Goal: Task Accomplishment & Management: Complete application form

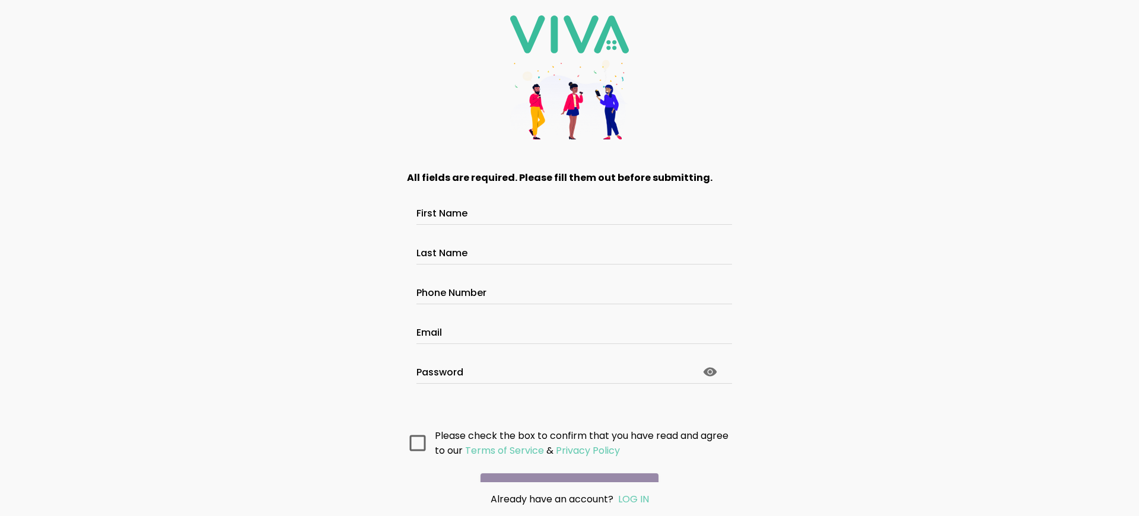
click at [565, 466] on main "All fields are required. Please fill them out before submitting. First Name Las…" at bounding box center [570, 318] width 356 height 327
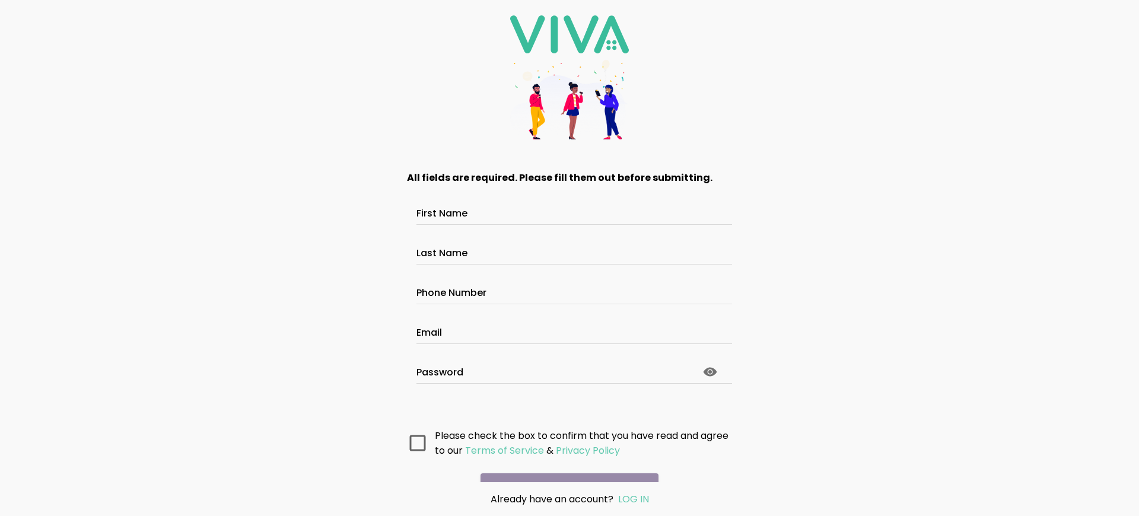
click at [565, 466] on main "All fields are required. Please fill them out before submitting. First Name Las…" at bounding box center [570, 318] width 356 height 327
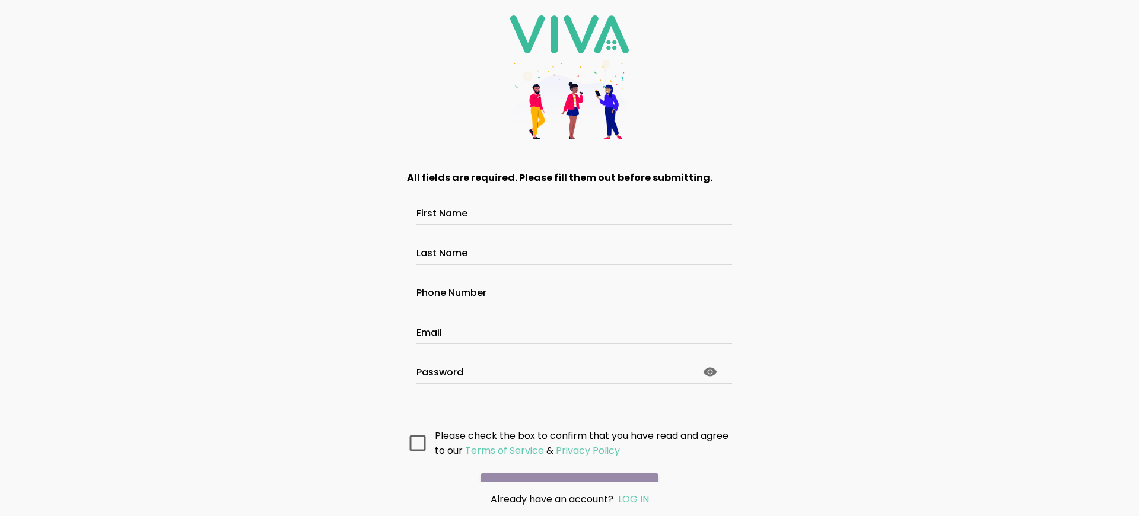
click at [565, 466] on main "All fields are required. Please fill them out before submitting. First Name Las…" at bounding box center [570, 318] width 356 height 327
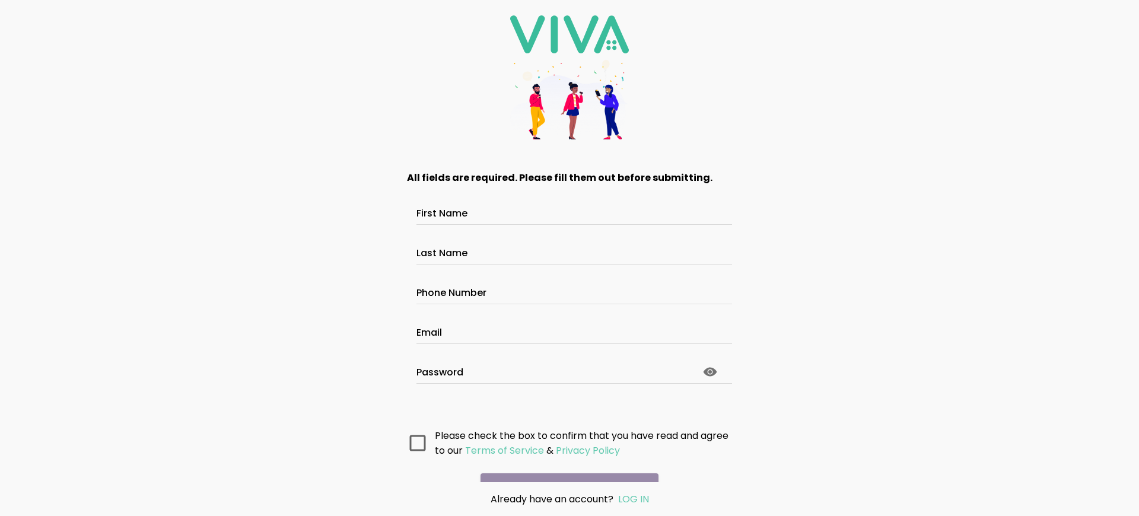
click at [565, 466] on main "All fields are required. Please fill them out before submitting. First Name Las…" at bounding box center [570, 318] width 356 height 327
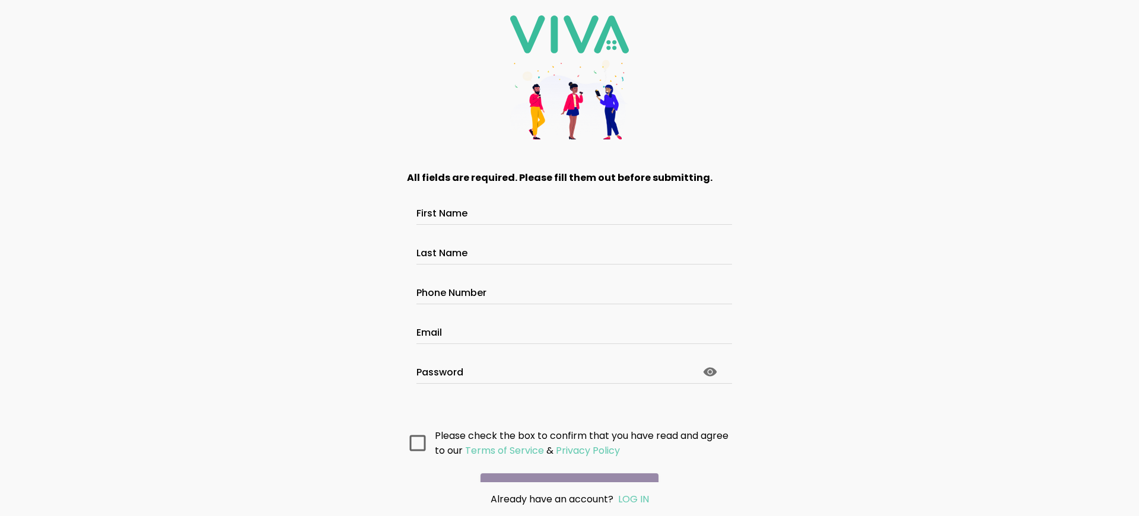
scroll to position [63, 0]
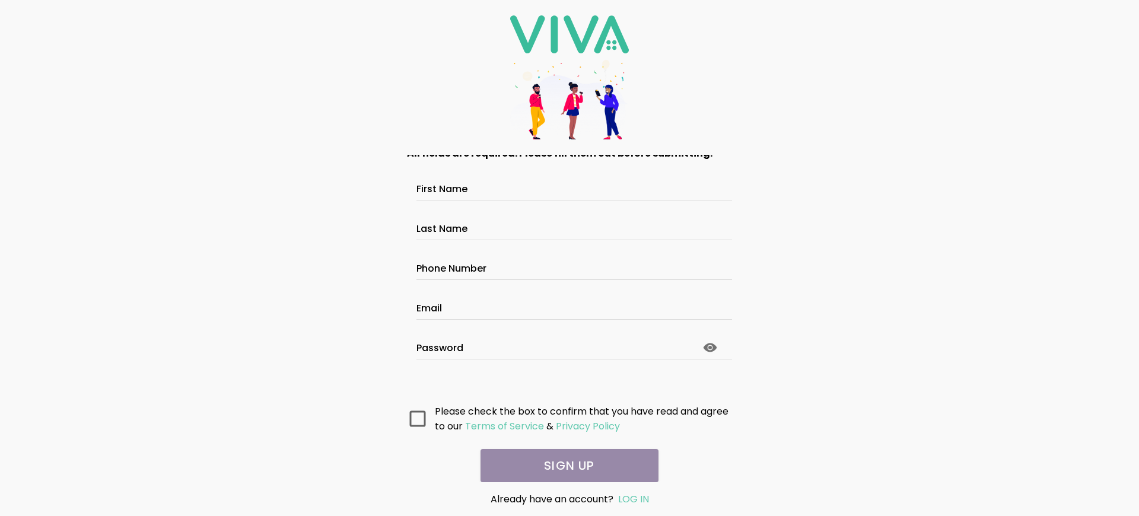
click at [565, 466] on main "All fields are required. Please fill them out before submitting. First Name Las…" at bounding box center [570, 318] width 356 height 327
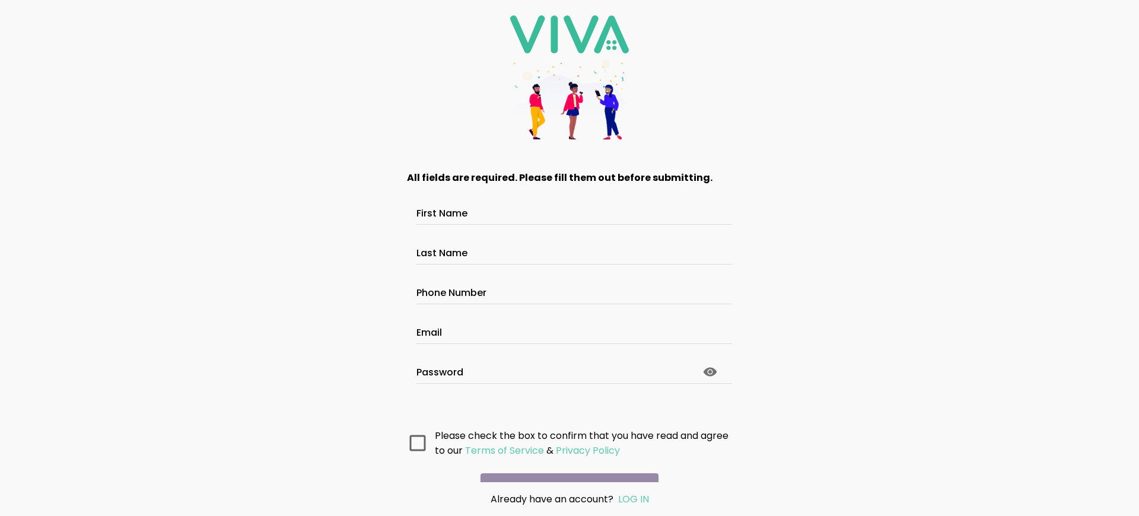
click at [565, 466] on main "All fields are required. Please fill them out before submitting. First Name Las…" at bounding box center [570, 318] width 356 height 327
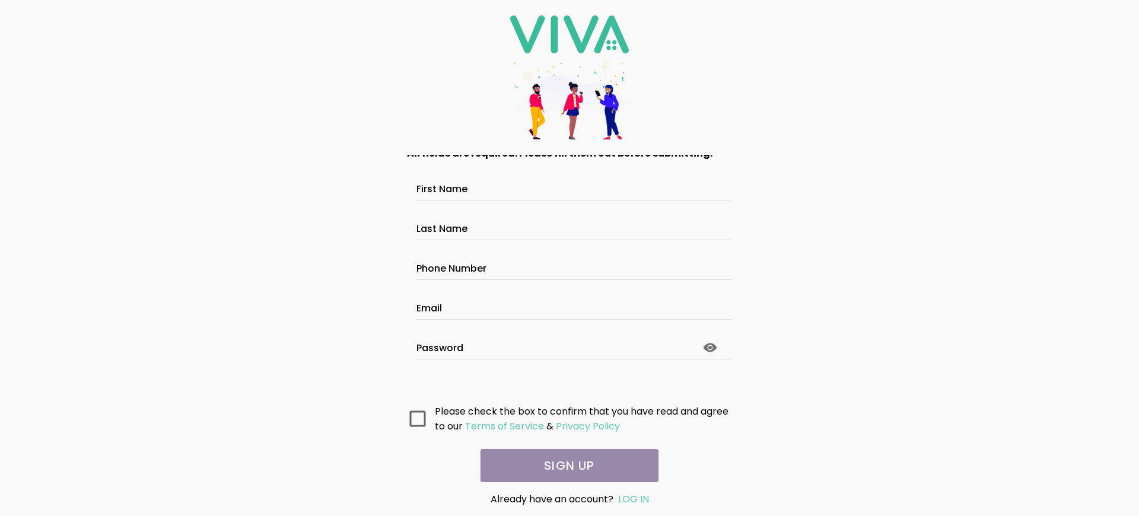
click at [565, 466] on main "All fields are required. Please fill them out before submitting. First Name Las…" at bounding box center [570, 318] width 356 height 327
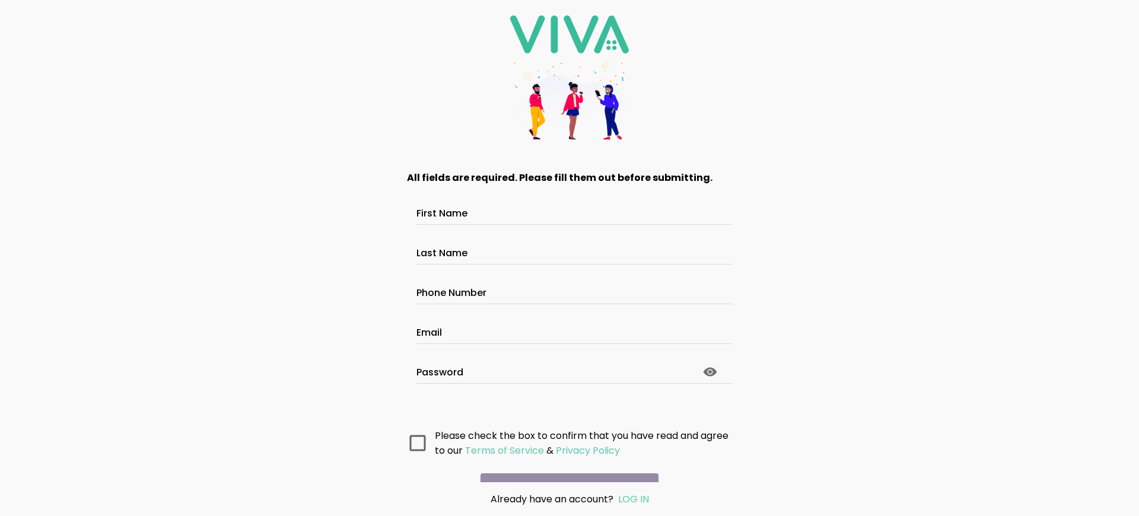
click at [565, 466] on main "All fields are required. Please fill them out before submitting. First Name Las…" at bounding box center [570, 318] width 356 height 327
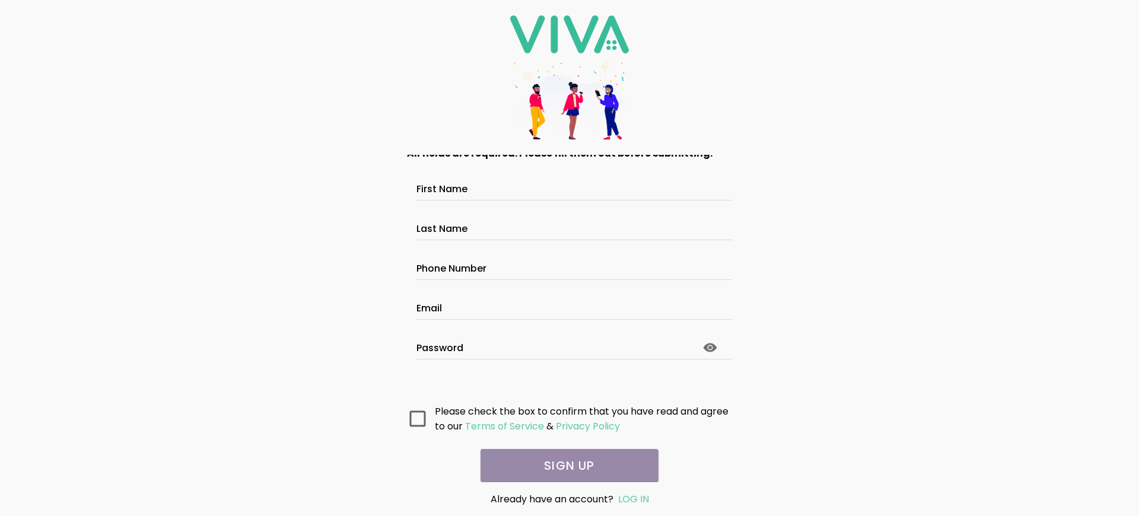
click at [565, 466] on main "All fields are required. Please fill them out before submitting. First Name Las…" at bounding box center [570, 318] width 356 height 327
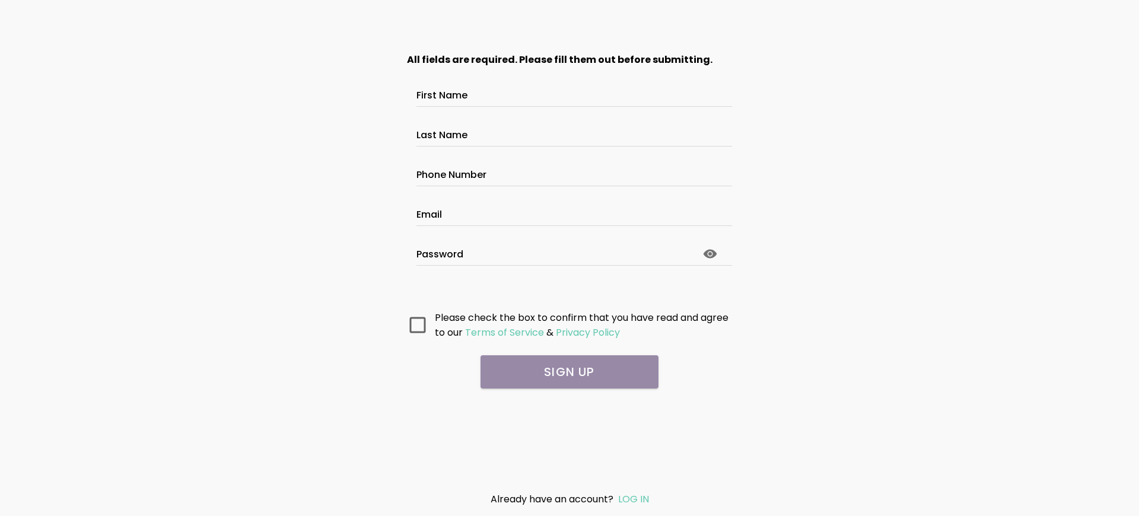
click at [570, 402] on main "All fields are required. Please fill them out before submitting. First Name Las…" at bounding box center [570, 260] width 356 height 446
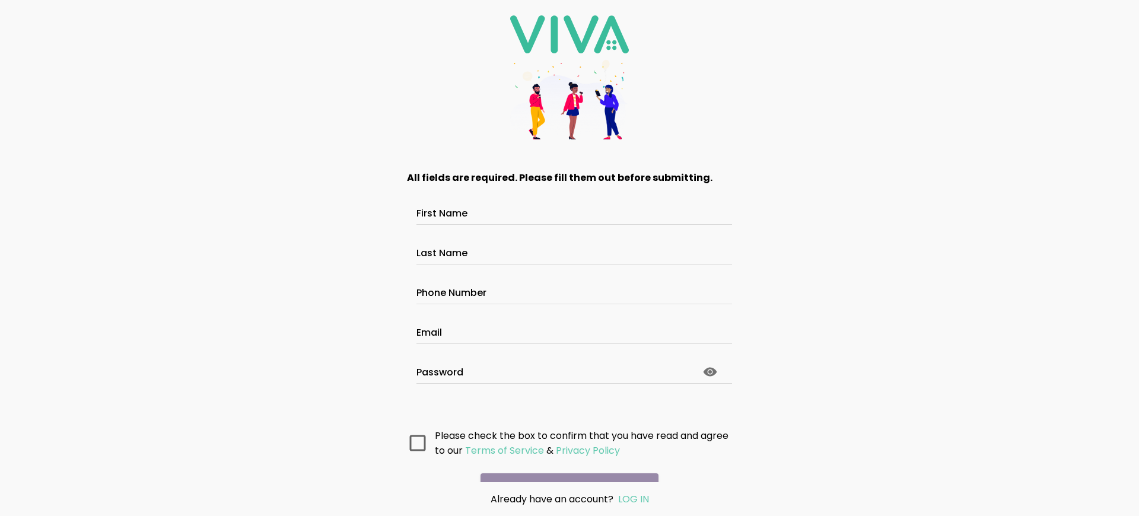
click at [565, 466] on main "All fields are required. Please fill them out before submitting. First Name Las…" at bounding box center [570, 318] width 356 height 327
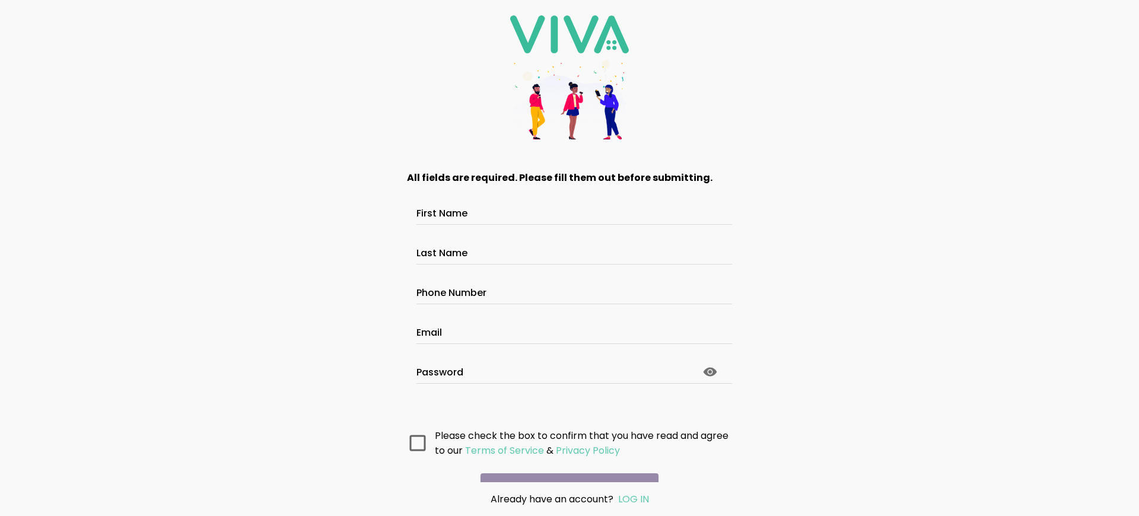
scroll to position [63, 0]
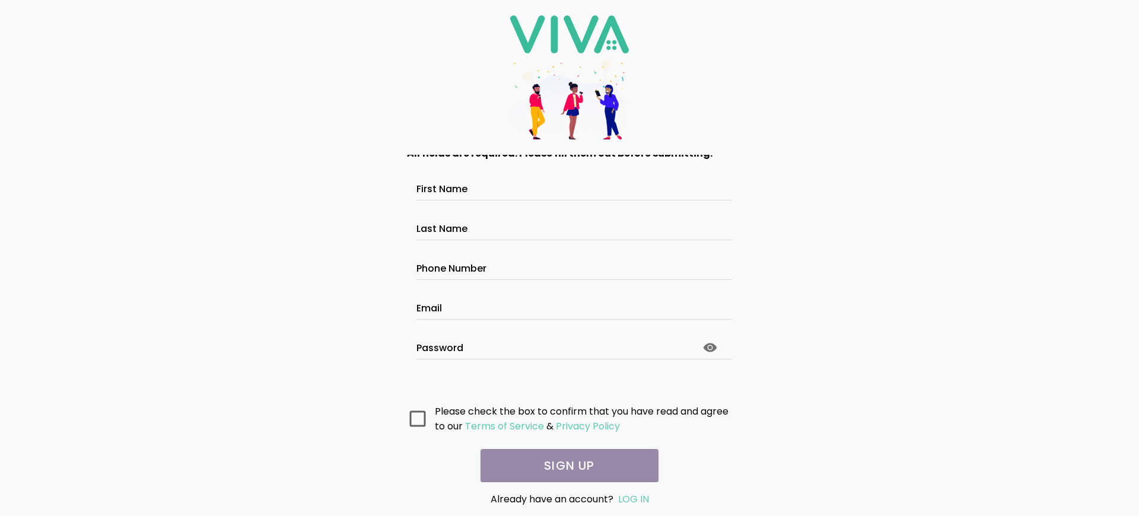
click at [565, 466] on main "All fields are required. Please fill them out before submitting. First Name Las…" at bounding box center [570, 318] width 356 height 327
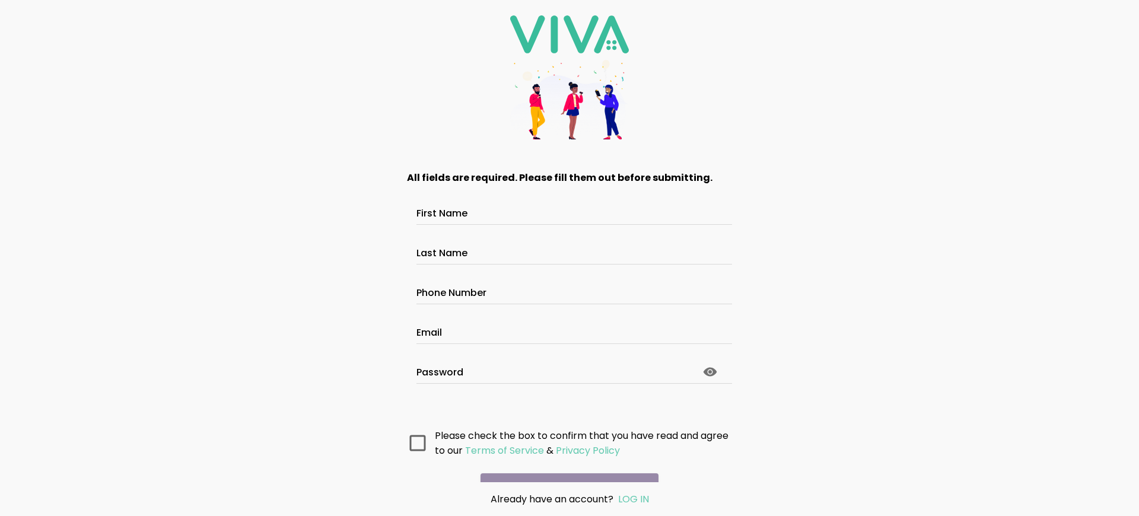
scroll to position [63, 0]
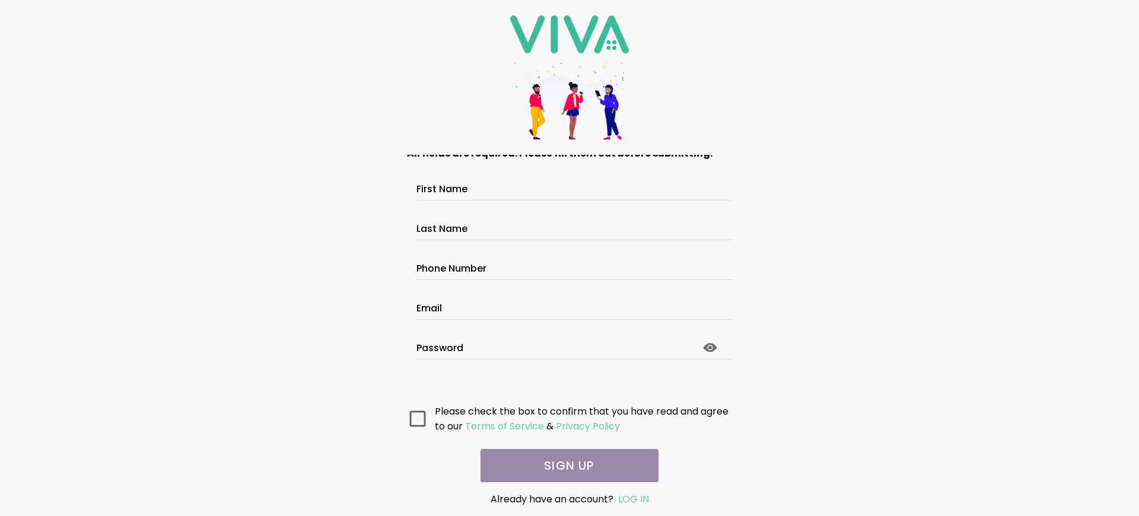
click at [565, 466] on main "All fields are required. Please fill them out before submitting. First Name Las…" at bounding box center [570, 318] width 356 height 327
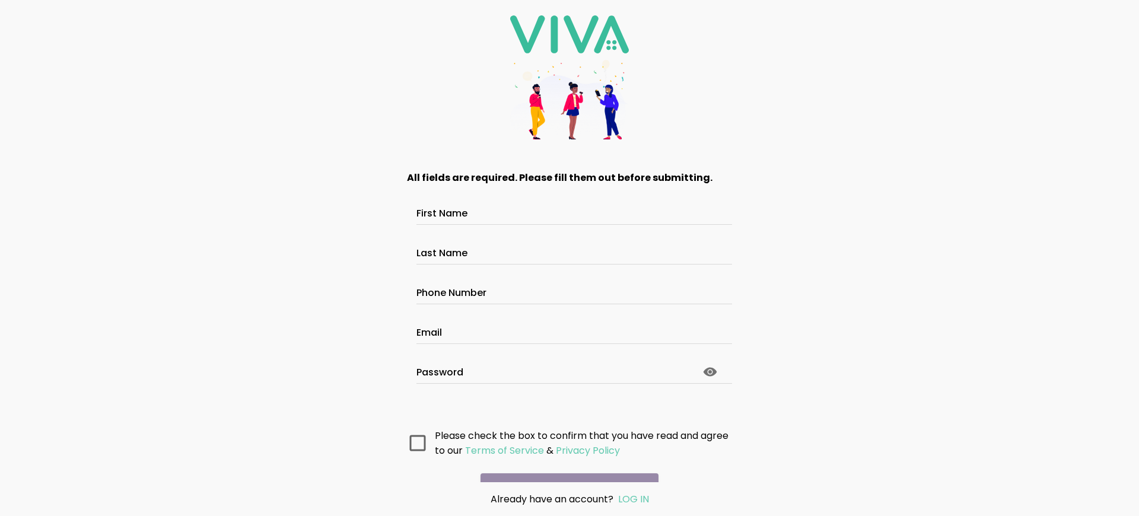
scroll to position [63, 0]
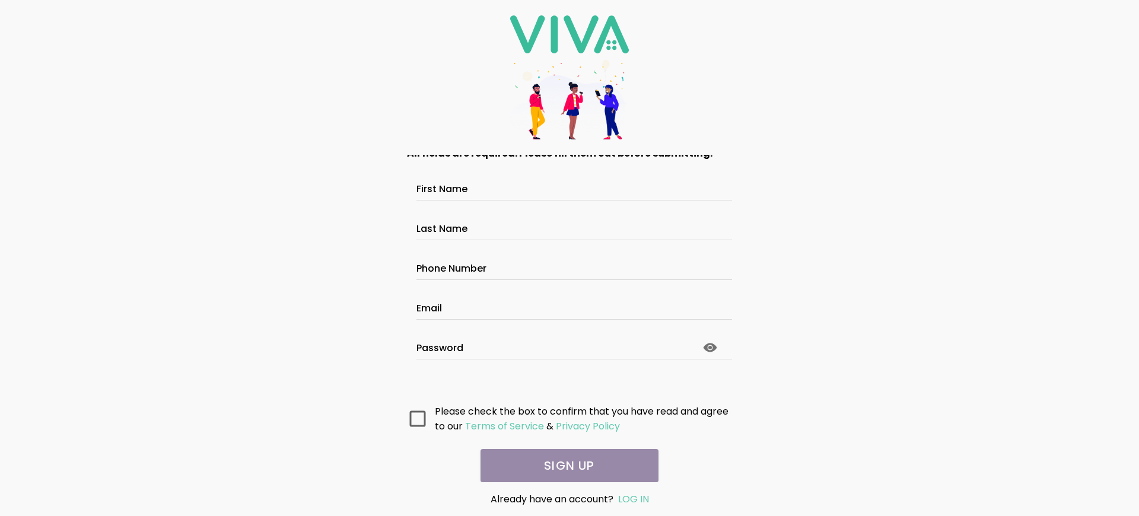
click at [565, 466] on main "All fields are required. Please fill them out before submitting. First Name Las…" at bounding box center [570, 318] width 356 height 327
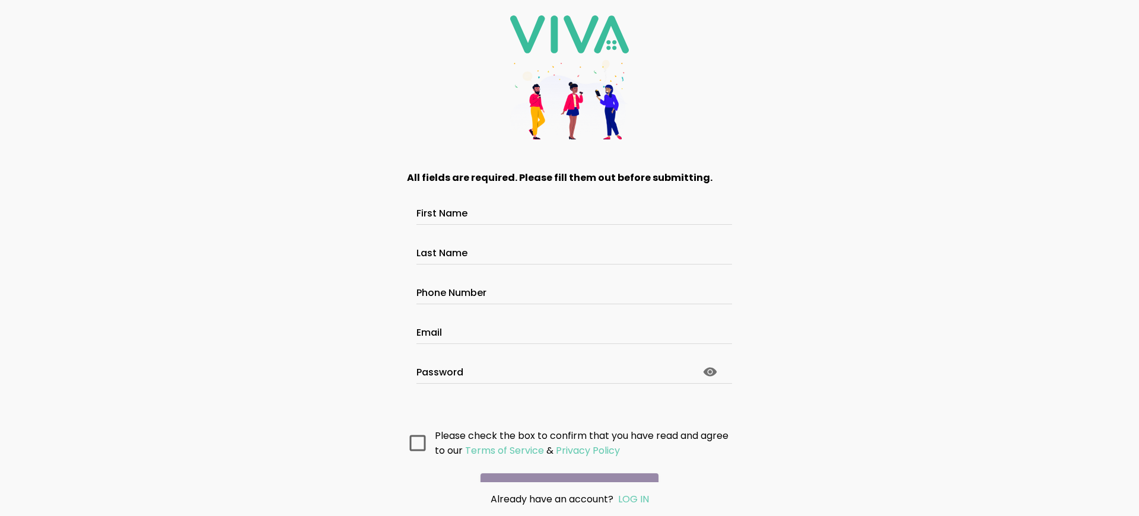
scroll to position [63, 0]
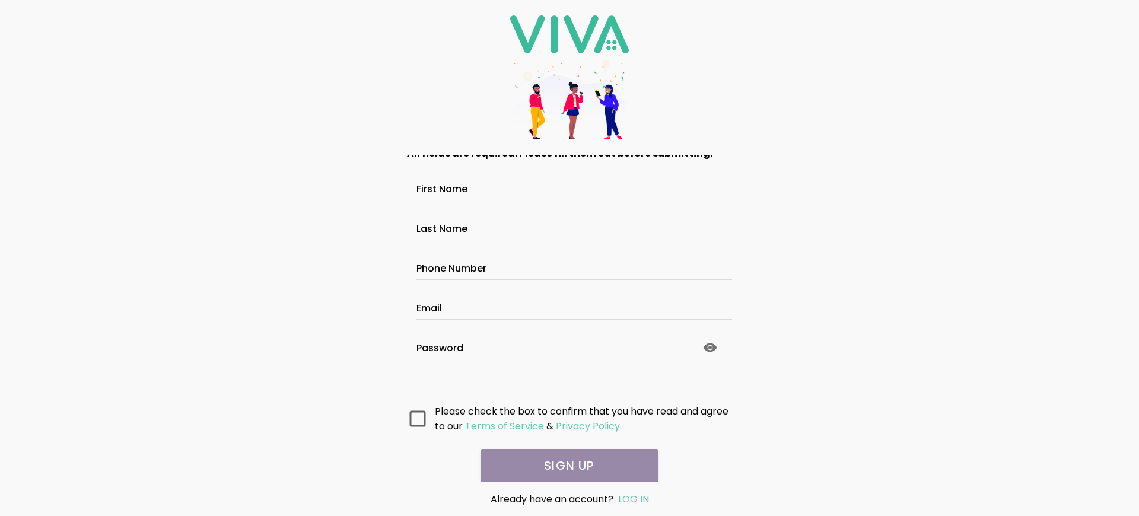
click at [565, 466] on main "All fields are required. Please fill them out before submitting. First Name Las…" at bounding box center [570, 318] width 356 height 327
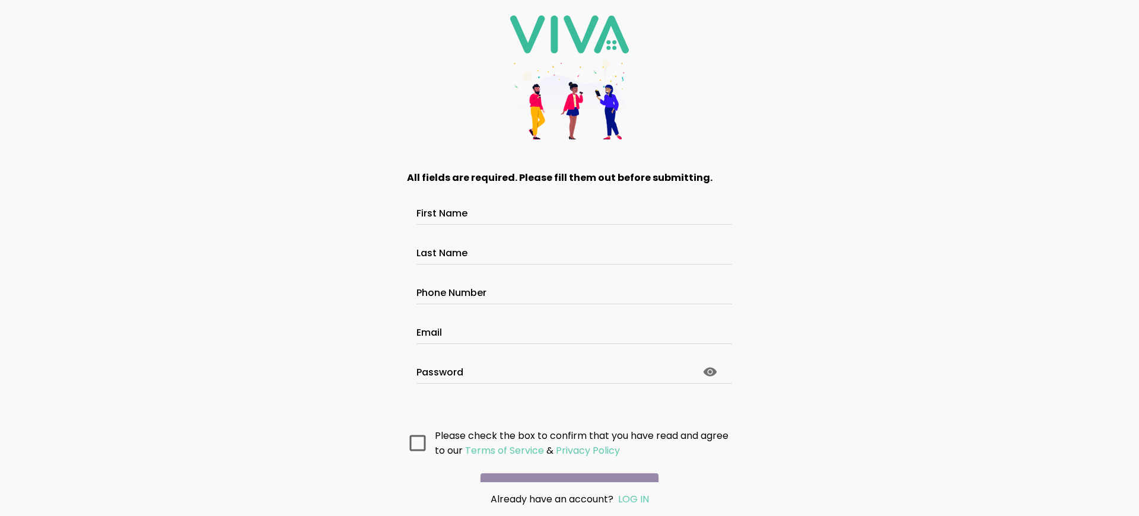
scroll to position [63, 0]
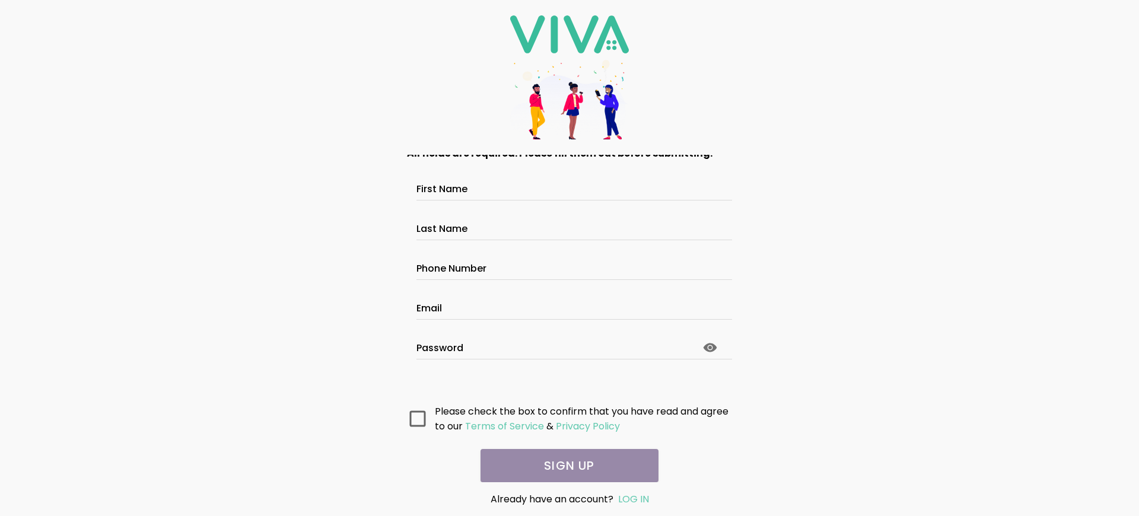
click at [565, 466] on main "All fields are required. Please fill them out before submitting. First Name Las…" at bounding box center [570, 318] width 356 height 327
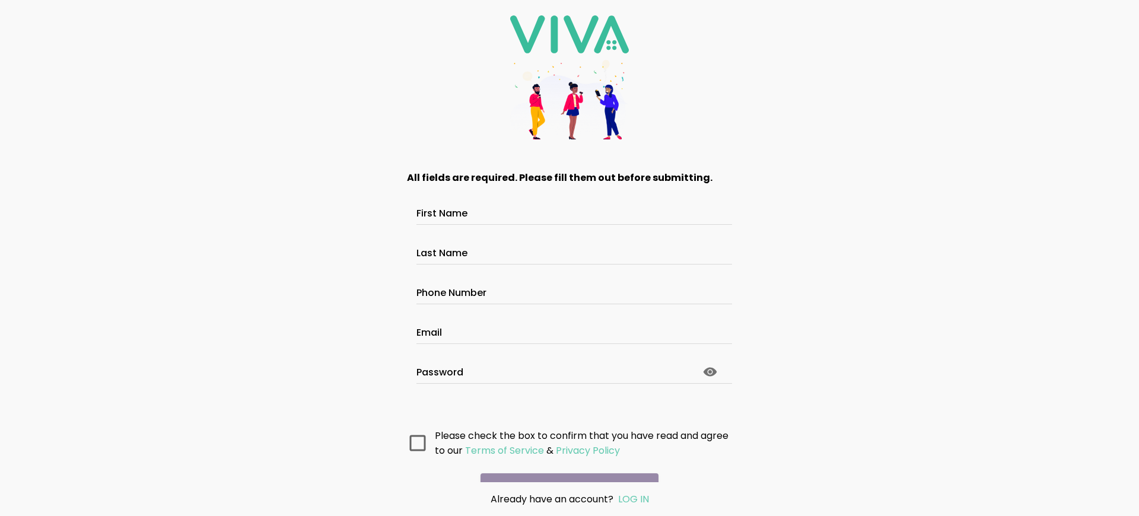
scroll to position [63, 0]
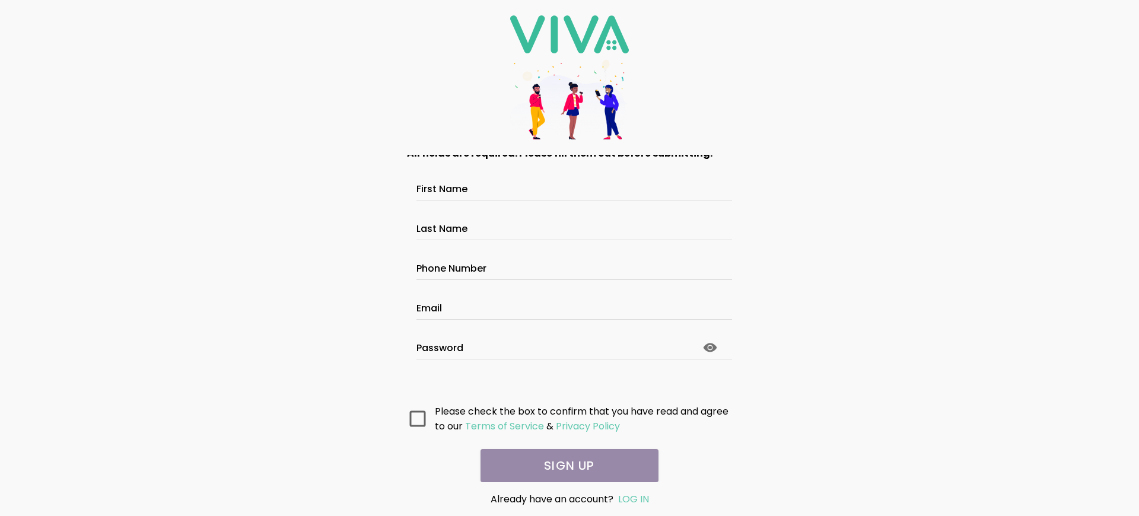
click at [565, 466] on main "All fields are required. Please fill them out before submitting. First Name Las…" at bounding box center [570, 318] width 356 height 327
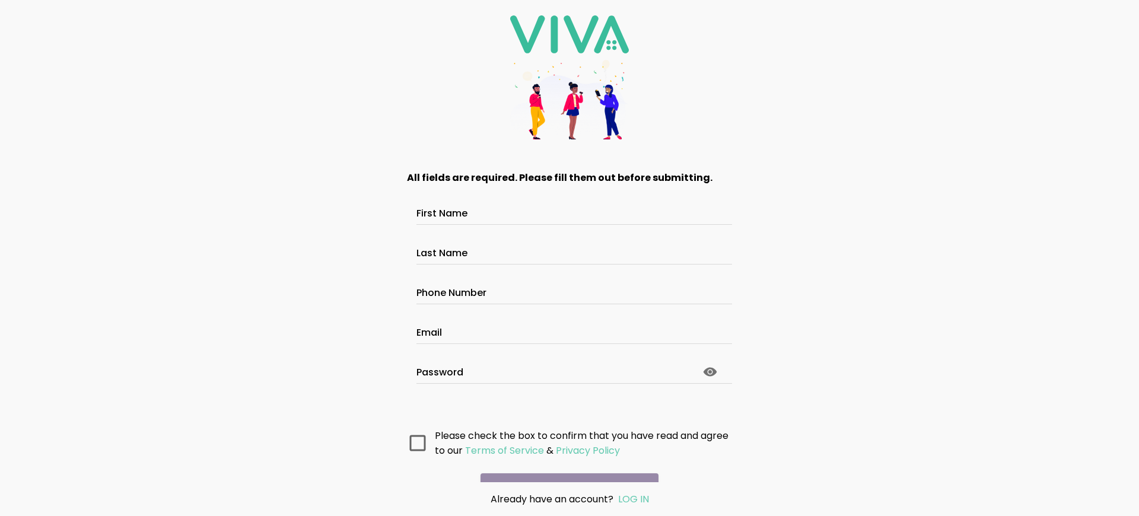
click at [565, 466] on main "All fields are required. Please fill them out before submitting. First Name Las…" at bounding box center [570, 318] width 356 height 327
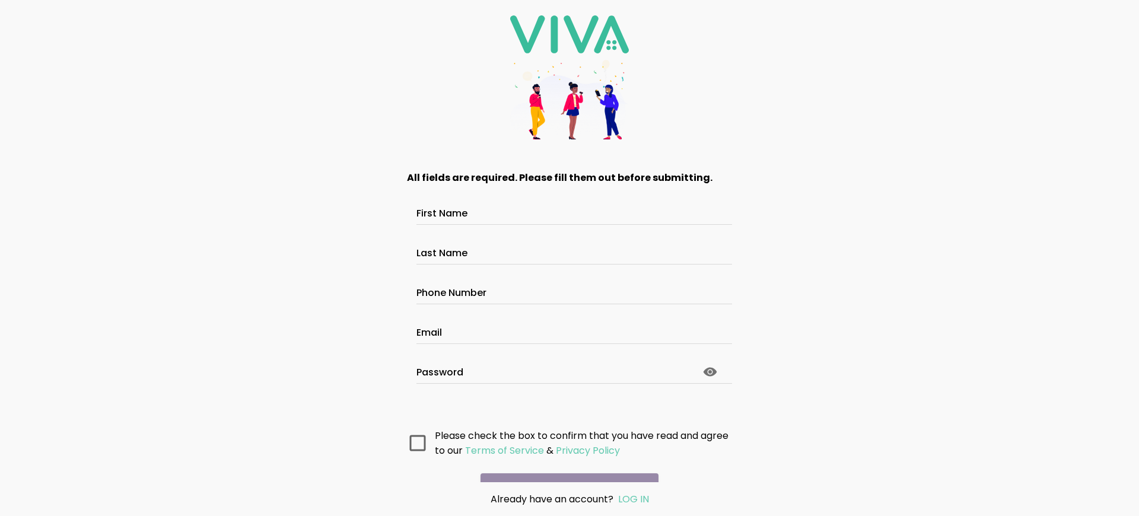
scroll to position [63, 0]
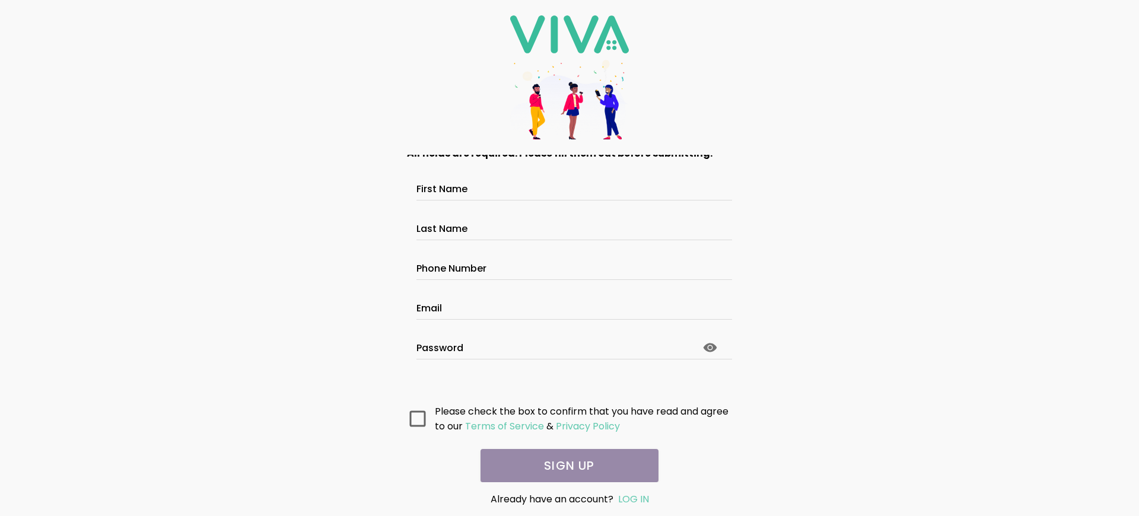
click at [565, 466] on main "All fields are required. Please fill them out before submitting. First Name Las…" at bounding box center [570, 318] width 356 height 327
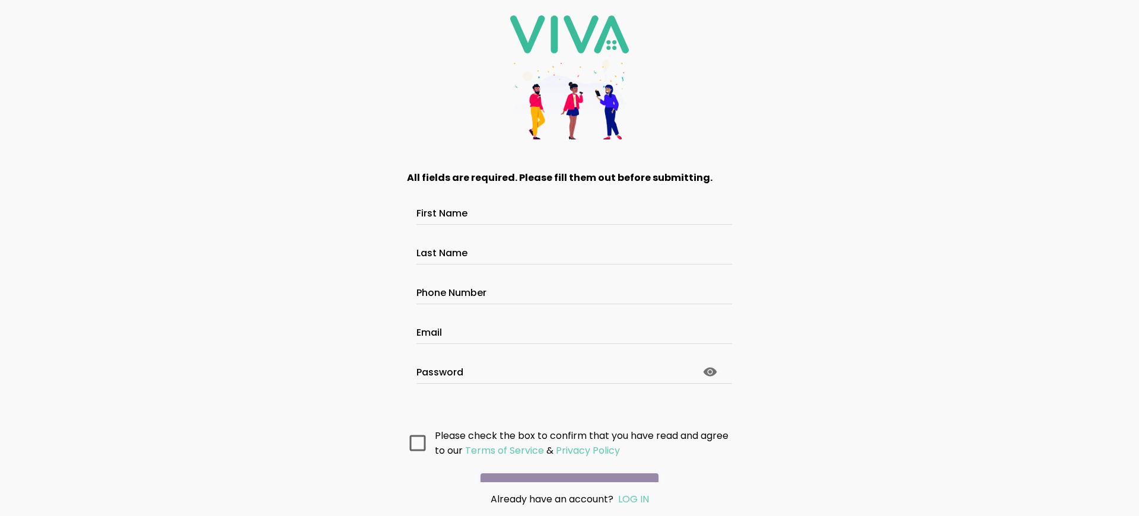
scroll to position [63, 0]
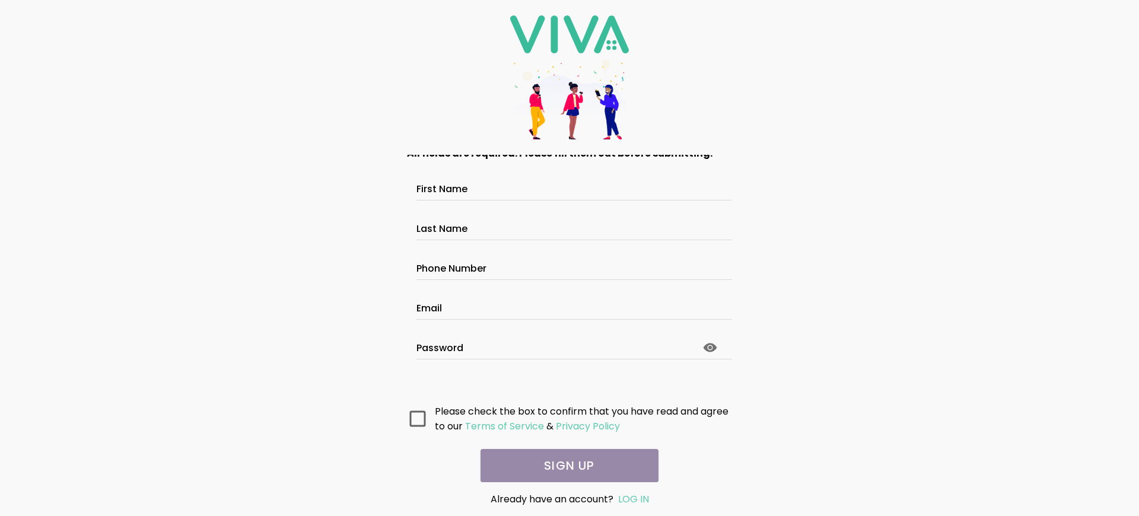
click at [565, 466] on main "All fields are required. Please fill them out before submitting. First Name Las…" at bounding box center [570, 318] width 356 height 327
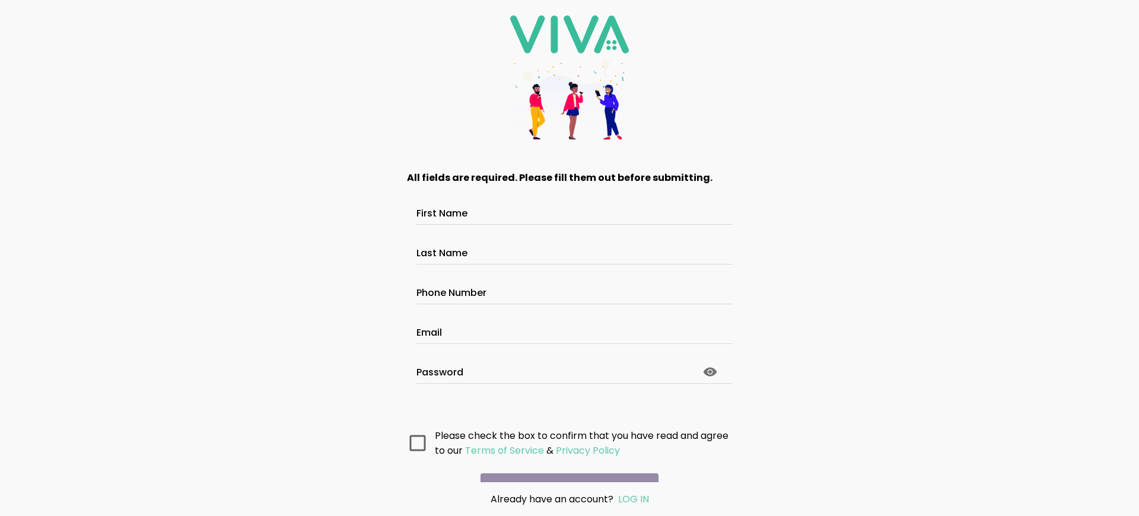
scroll to position [63, 0]
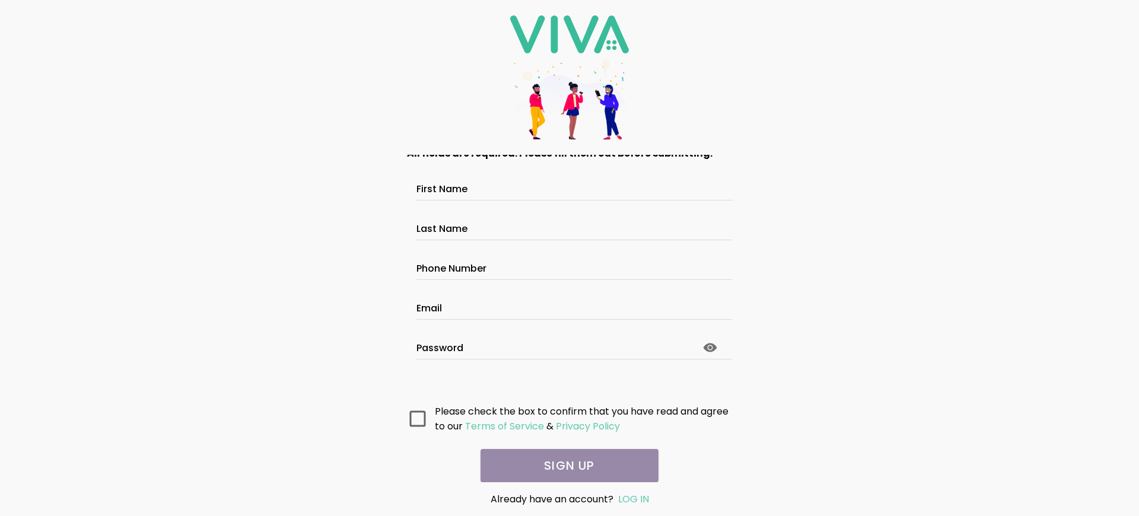
click at [565, 466] on main "All fields are required. Please fill them out before submitting. First Name Las…" at bounding box center [570, 318] width 356 height 327
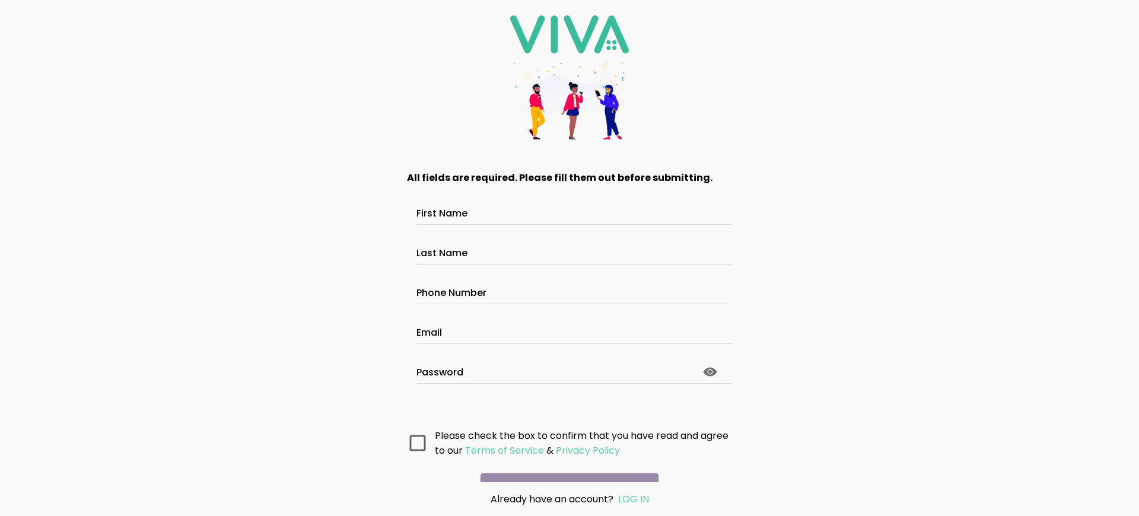
scroll to position [63, 0]
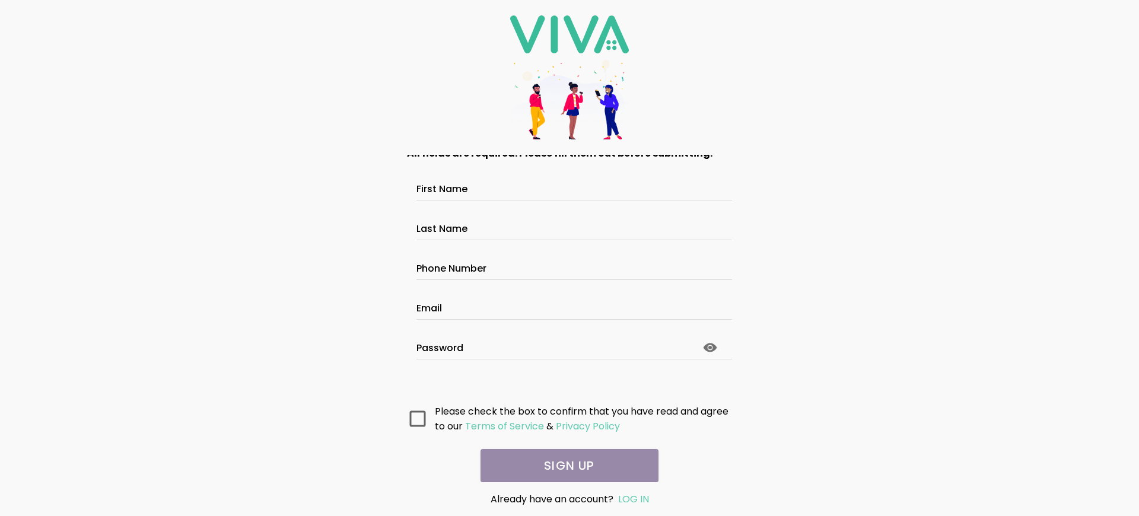
click at [565, 466] on main "All fields are required. Please fill them out before submitting. First Name Las…" at bounding box center [570, 318] width 356 height 327
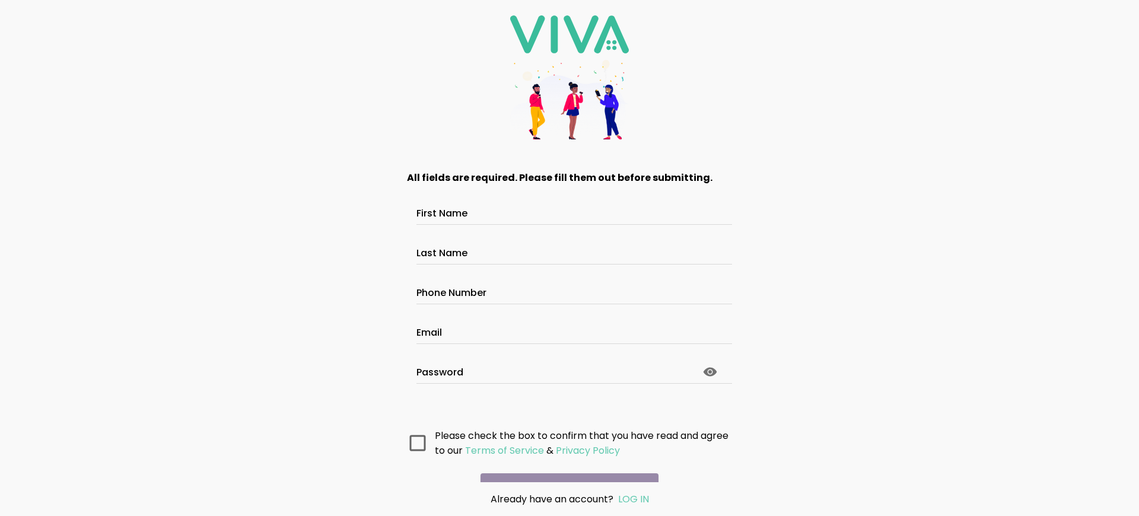
click at [565, 466] on main "All fields are required. Please fill them out before submitting. First Name Las…" at bounding box center [570, 318] width 356 height 327
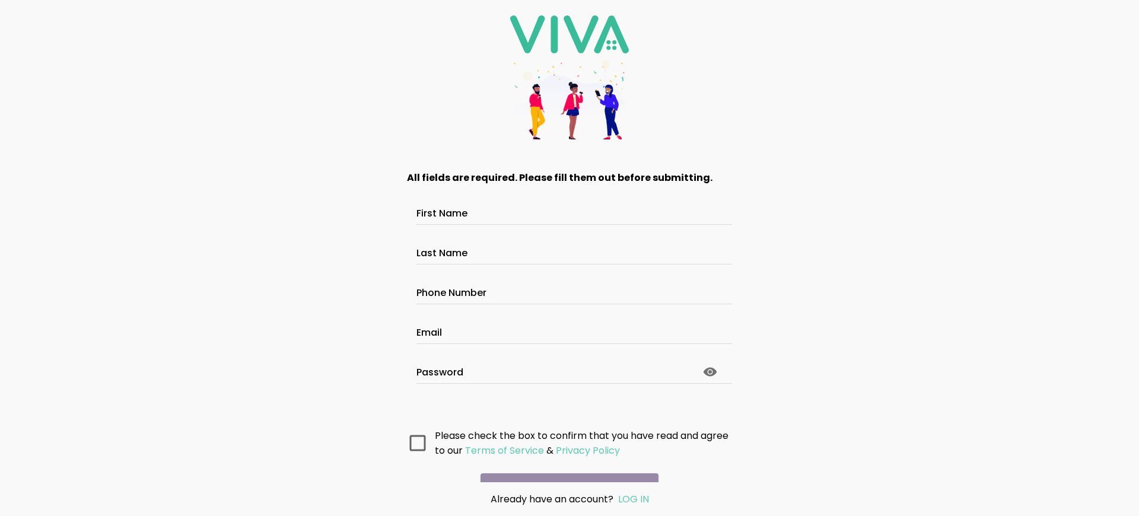
click at [565, 466] on main "All fields are required. Please fill them out before submitting. First Name Las…" at bounding box center [570, 318] width 356 height 327
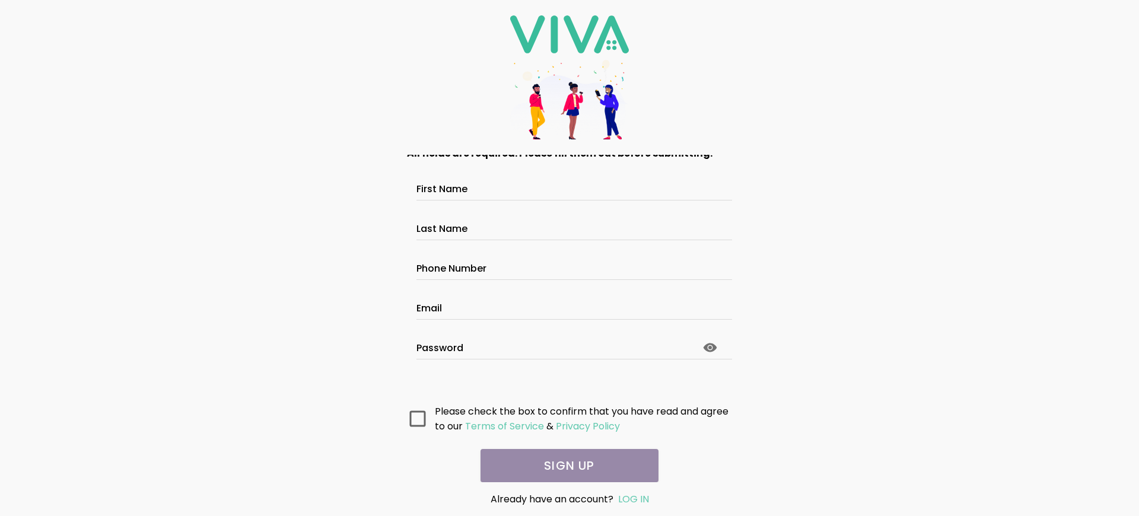
click at [565, 466] on main "All fields are required. Please fill them out before submitting. First Name Las…" at bounding box center [570, 318] width 356 height 327
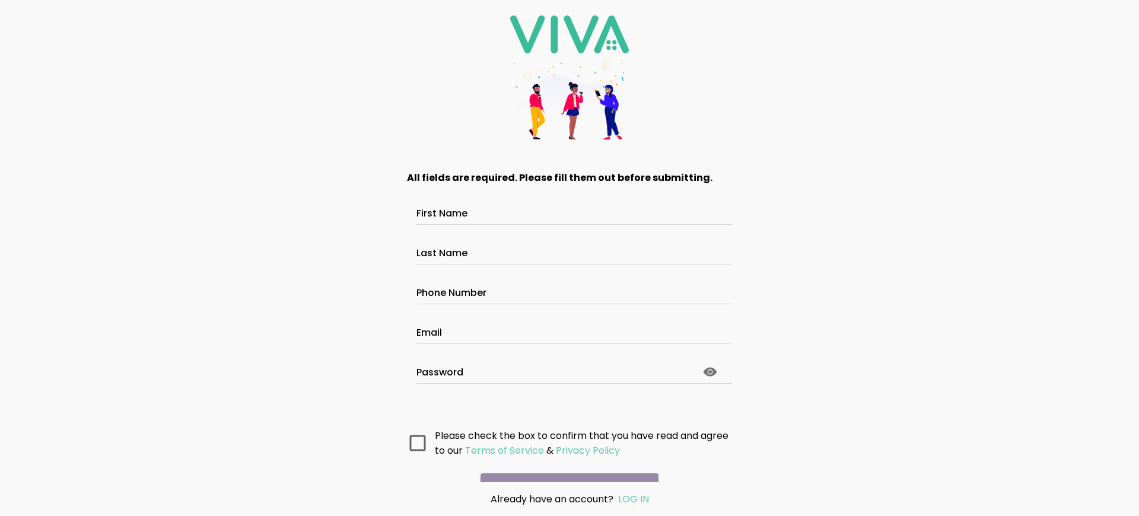
scroll to position [63, 0]
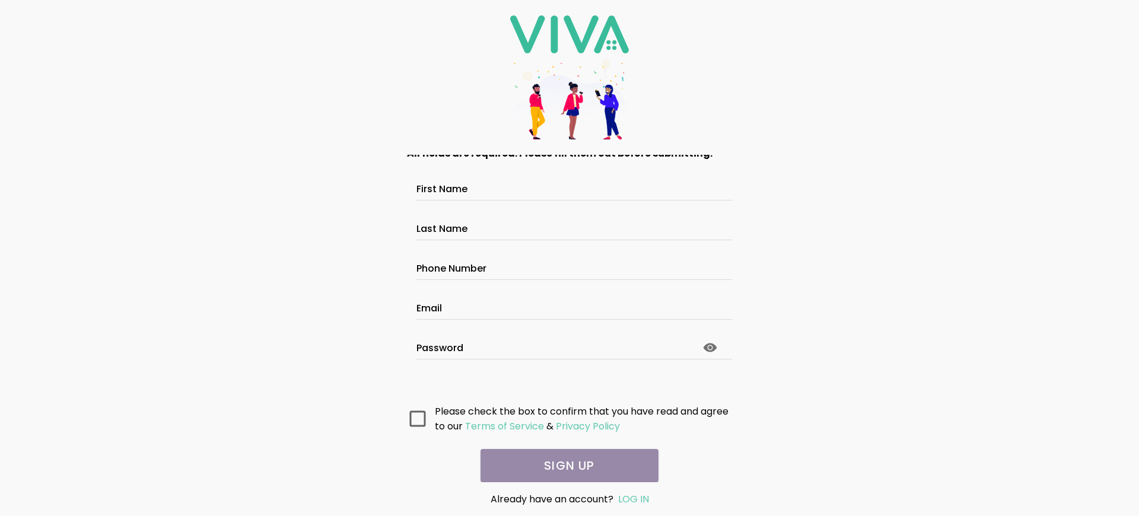
click at [565, 466] on main "All fields are required. Please fill them out before submitting. First Name Las…" at bounding box center [570, 318] width 356 height 327
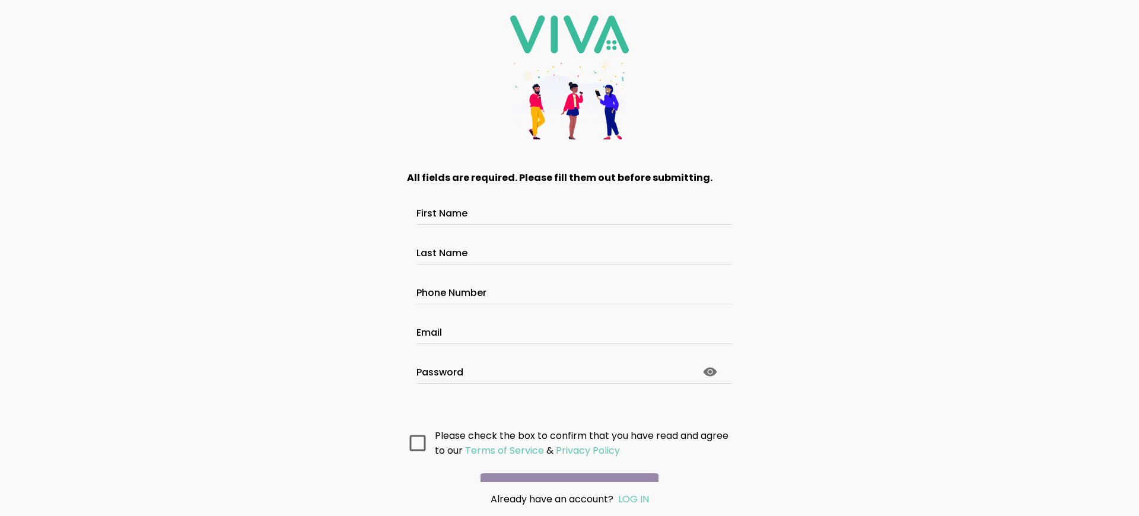
scroll to position [63, 0]
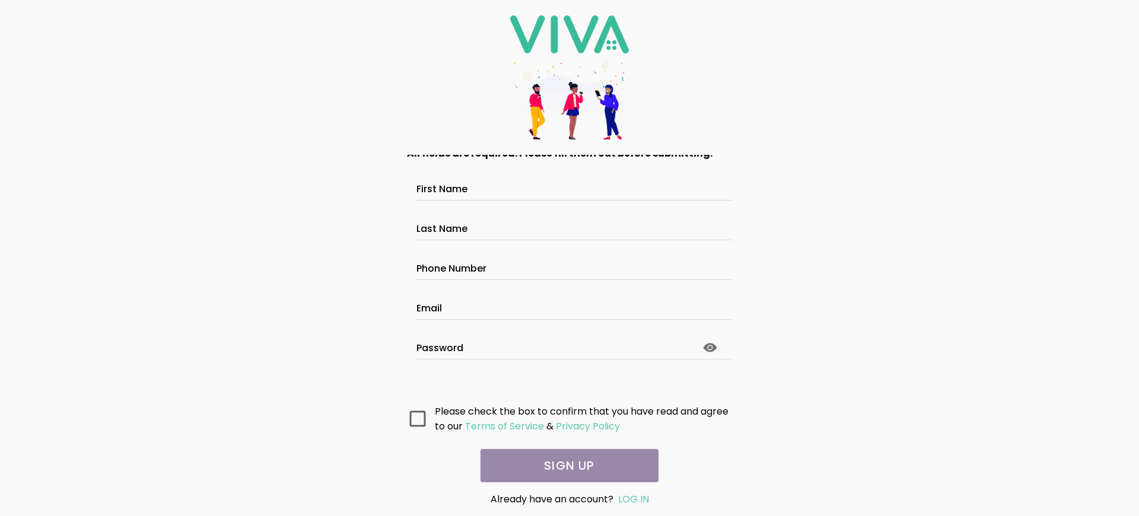
click at [565, 466] on main "All fields are required. Please fill them out before submitting. First Name Las…" at bounding box center [570, 318] width 356 height 327
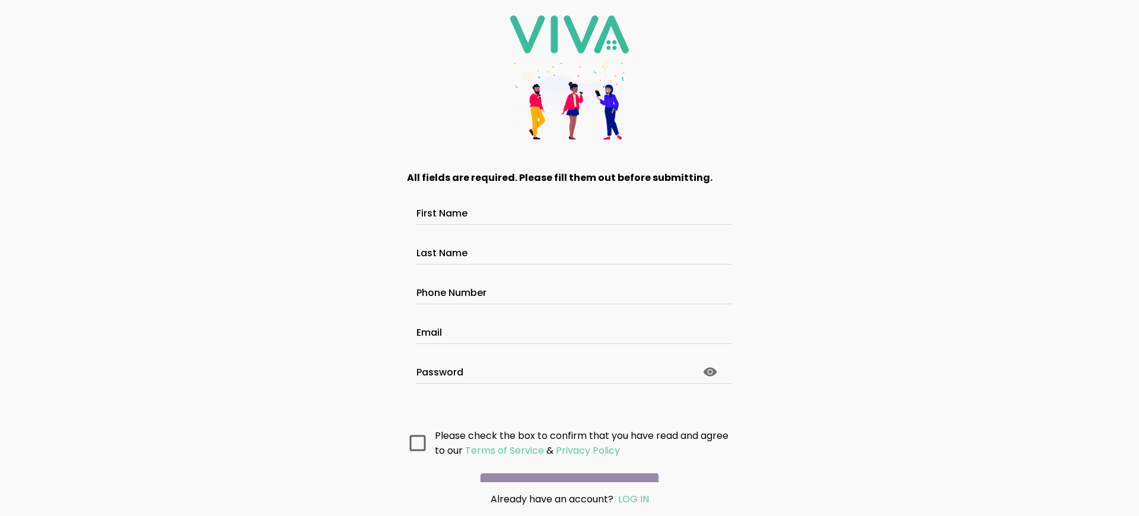
scroll to position [63, 0]
click at [565, 466] on main "All fields are required. Please fill them out before submitting. First Name Las…" at bounding box center [570, 318] width 356 height 327
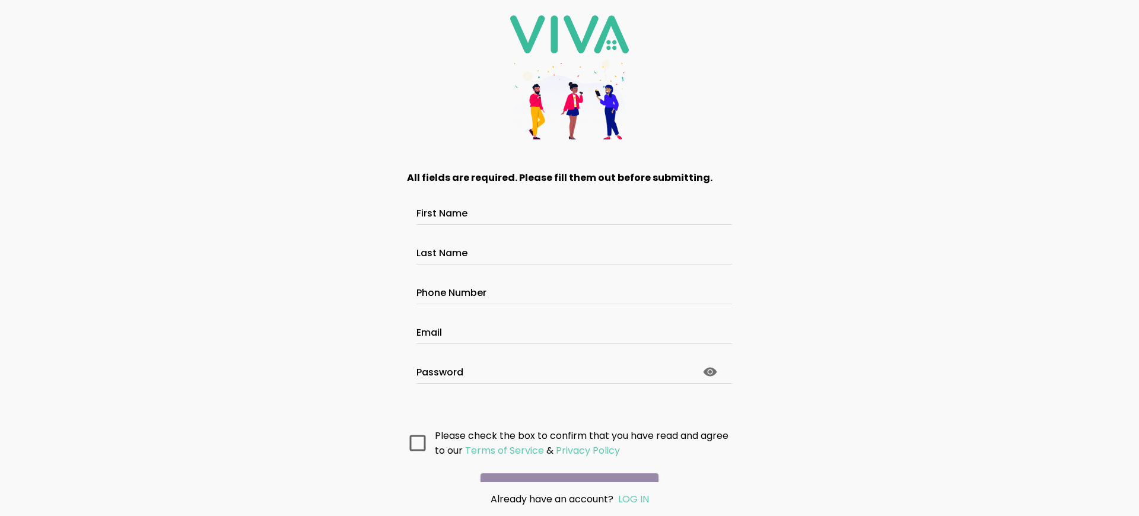
click at [565, 466] on main "All fields are required. Please fill them out before submitting. First Name Las…" at bounding box center [570, 318] width 356 height 327
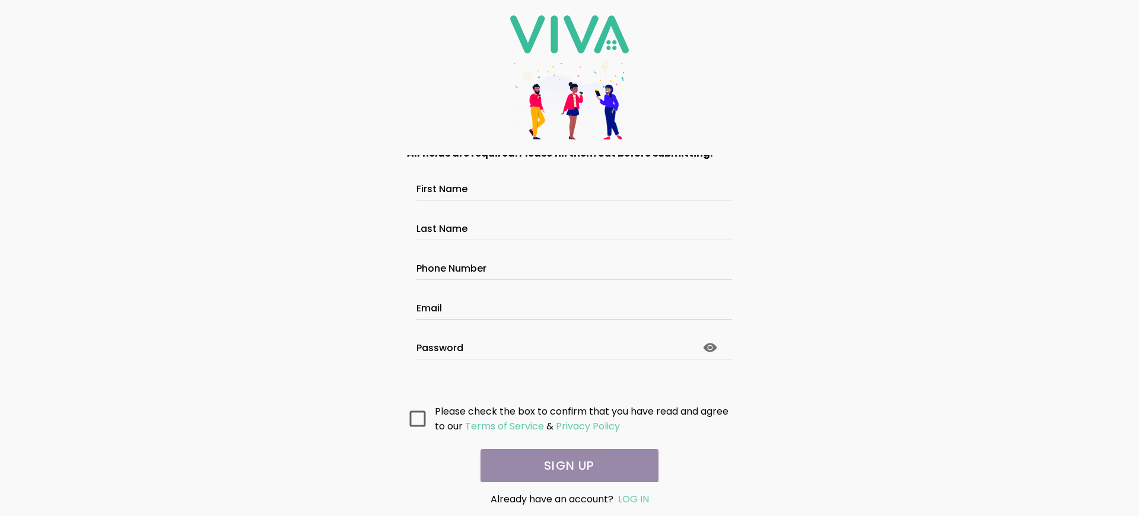
click at [565, 466] on main "All fields are required. Please fill them out before submitting. First Name Las…" at bounding box center [570, 318] width 356 height 327
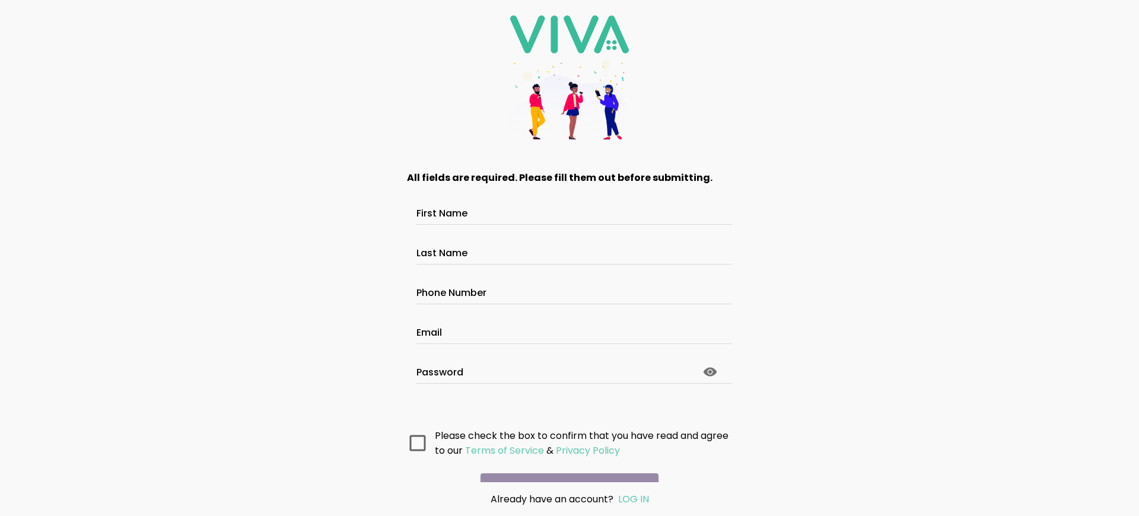
click at [565, 466] on main "All fields are required. Please fill them out before submitting. First Name Las…" at bounding box center [570, 318] width 356 height 327
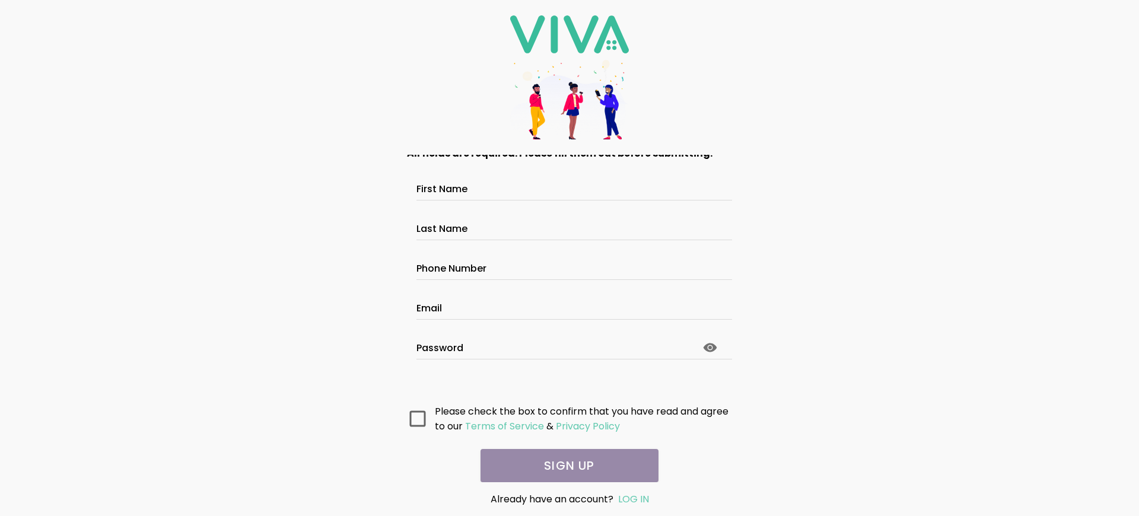
click at [565, 466] on main "All fields are required. Please fill them out before submitting. First Name Las…" at bounding box center [570, 318] width 356 height 327
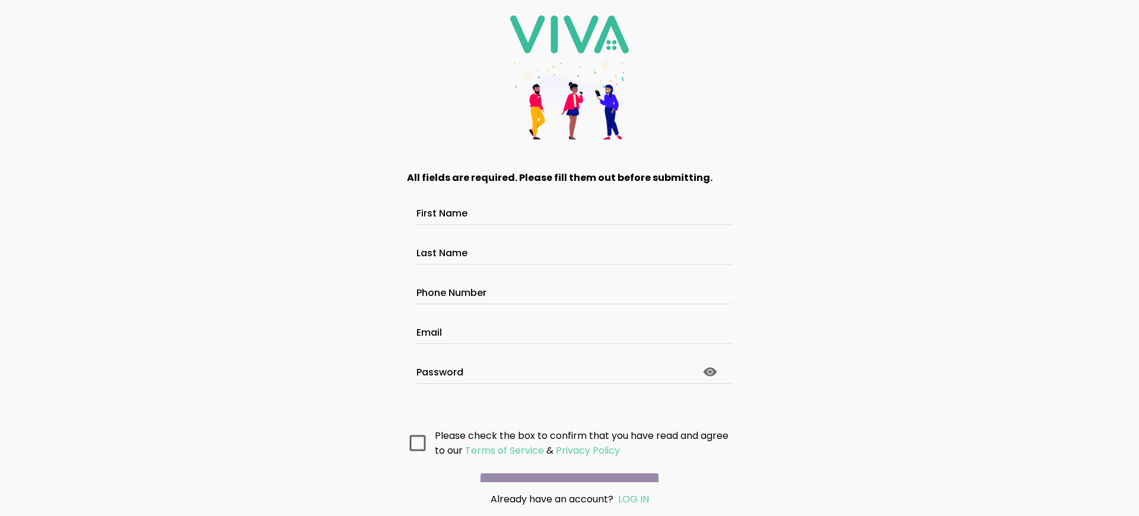
scroll to position [63, 0]
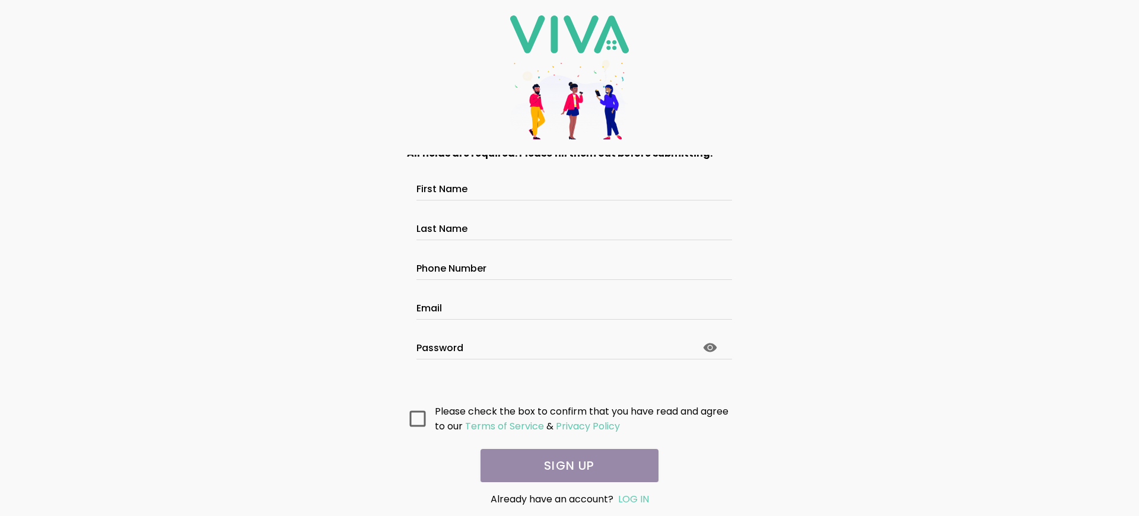
click at [565, 466] on main "All fields are required. Please fill them out before submitting. First Name Las…" at bounding box center [570, 318] width 356 height 327
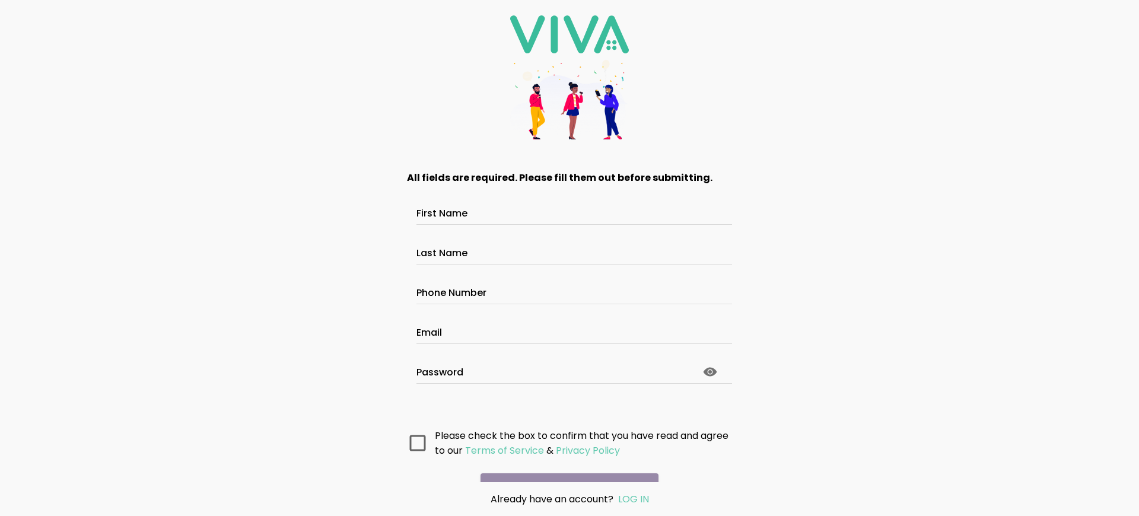
scroll to position [63, 0]
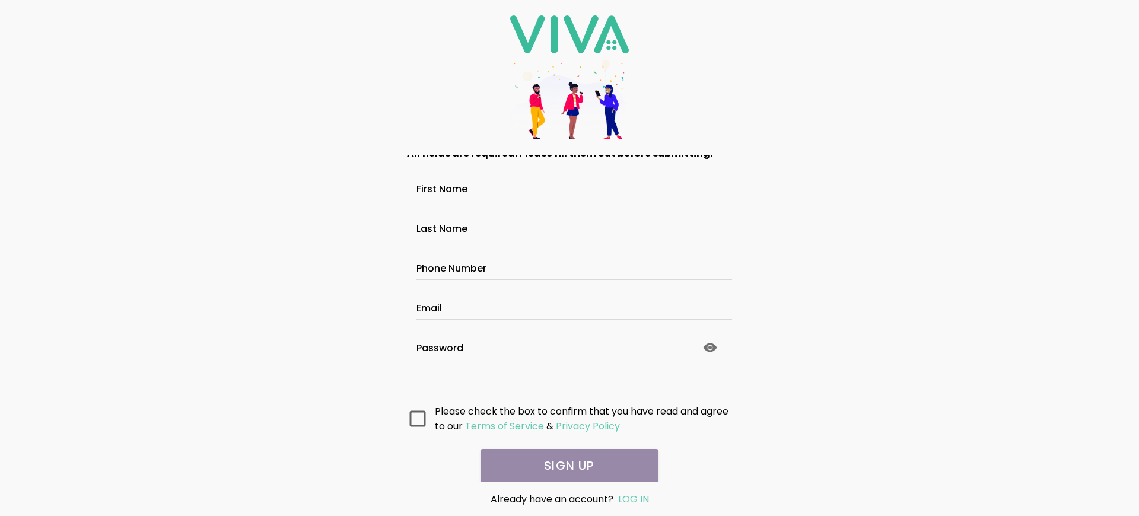
click at [565, 466] on main "All fields are required. Please fill them out before submitting. First Name Las…" at bounding box center [570, 318] width 356 height 327
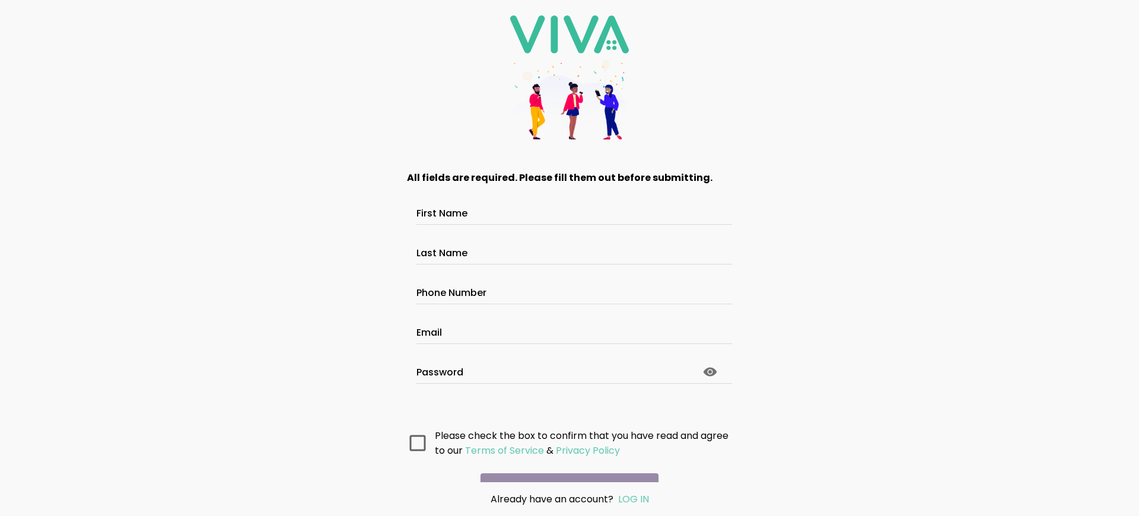
scroll to position [63, 0]
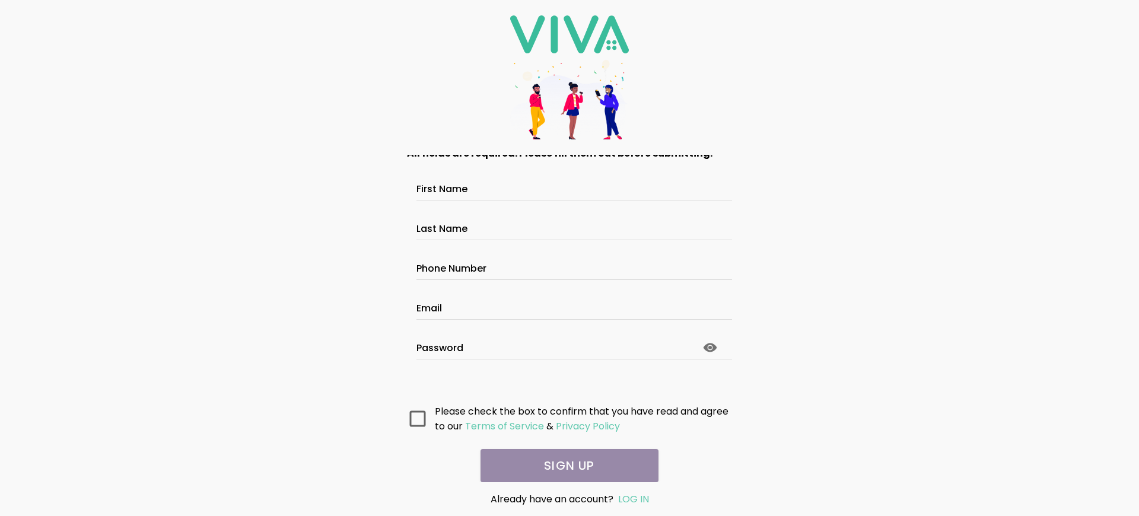
click at [565, 466] on main "All fields are required. Please fill them out before submitting. First Name Las…" at bounding box center [570, 318] width 356 height 327
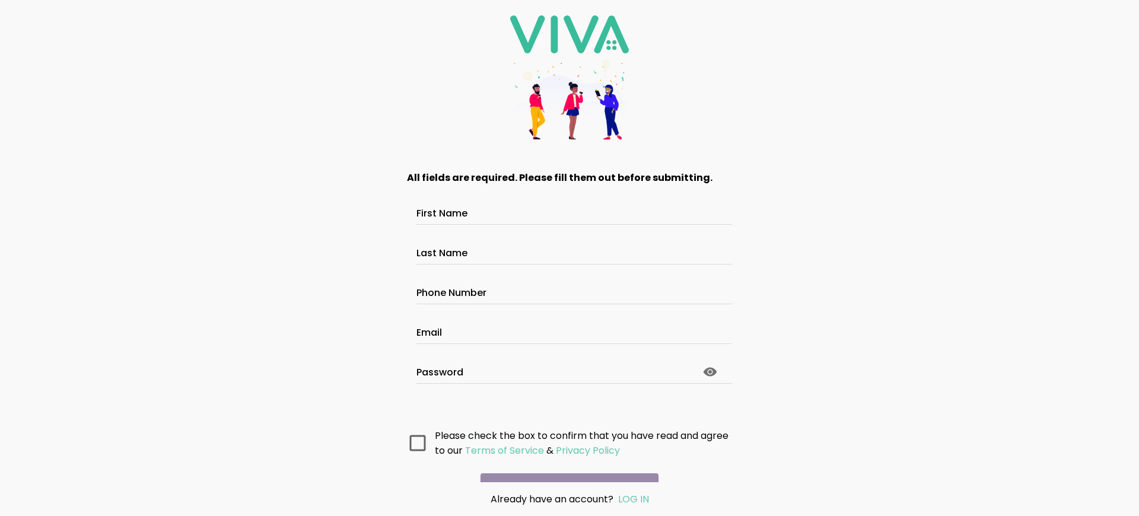
scroll to position [63, 0]
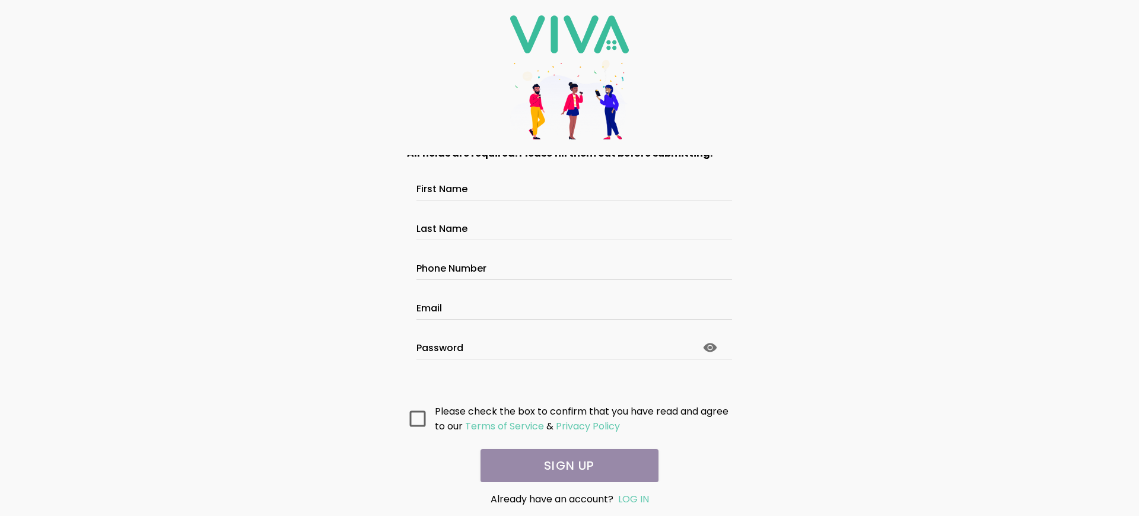
click at [565, 466] on main "All fields are required. Please fill them out before submitting. First Name Las…" at bounding box center [570, 318] width 356 height 327
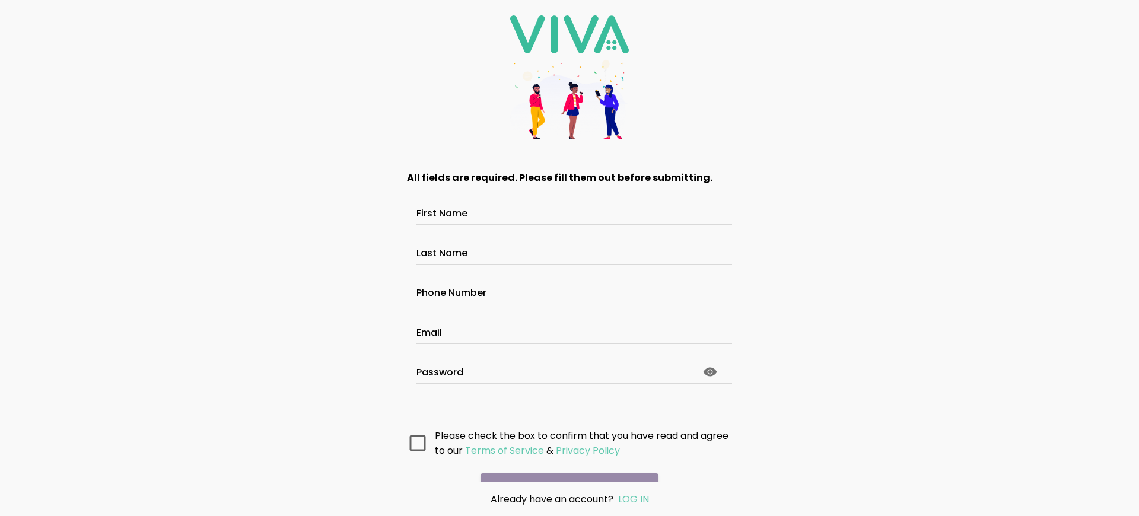
scroll to position [63, 0]
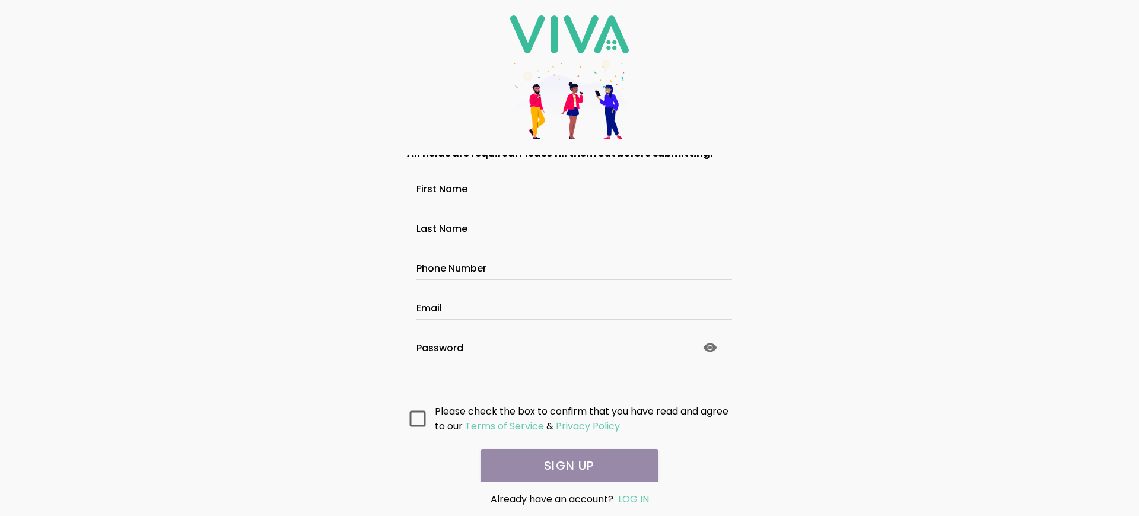
click at [565, 466] on main "All fields are required. Please fill them out before submitting. First Name Las…" at bounding box center [570, 318] width 356 height 327
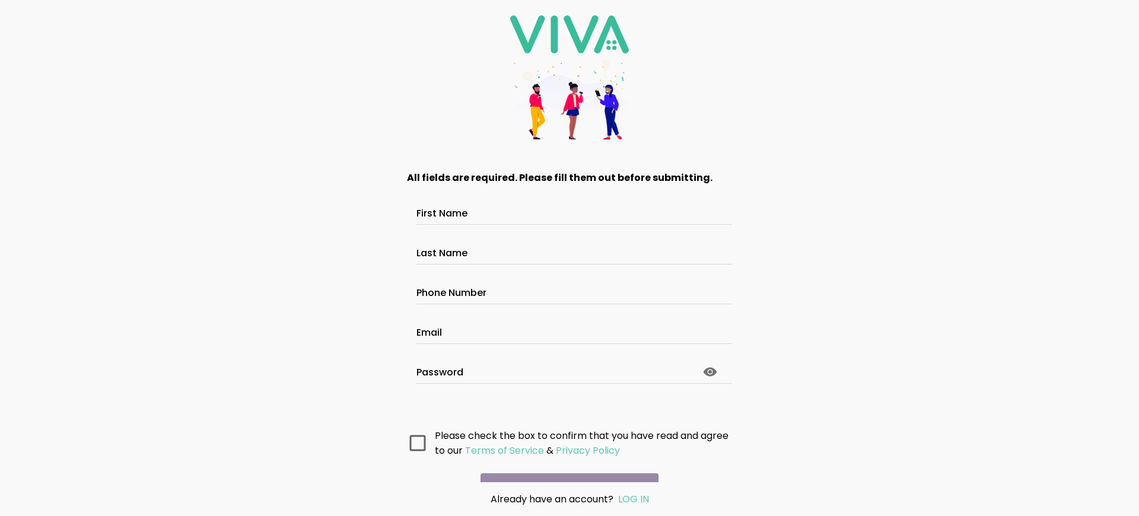
scroll to position [63, 0]
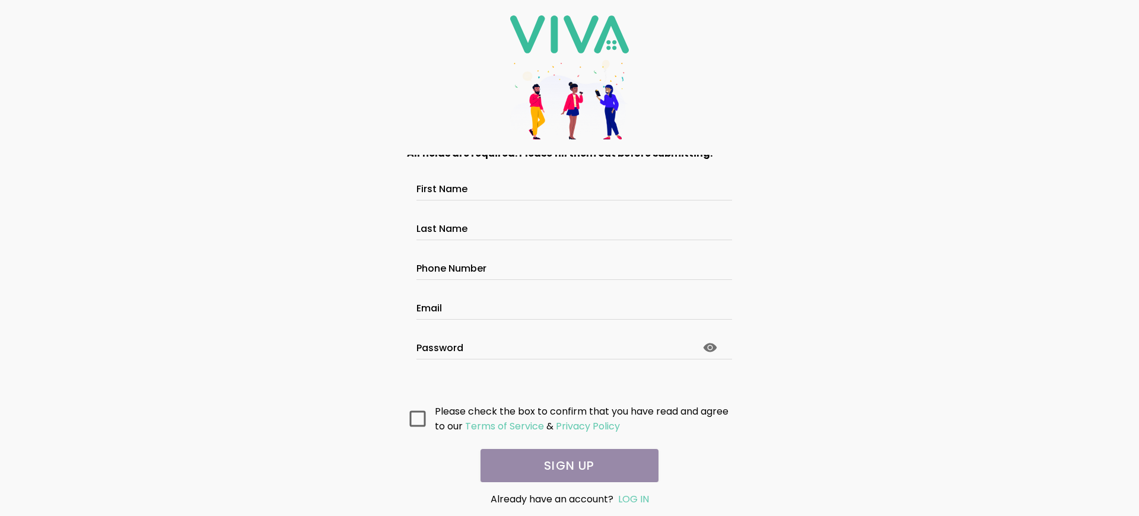
click at [565, 466] on main "All fields are required. Please fill them out before submitting. First Name Las…" at bounding box center [570, 318] width 356 height 327
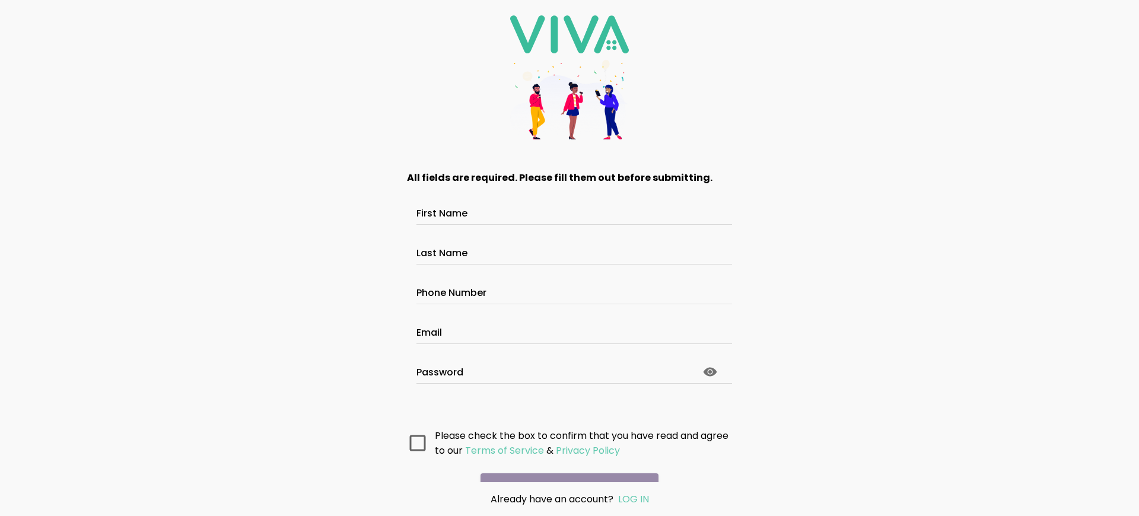
scroll to position [63, 0]
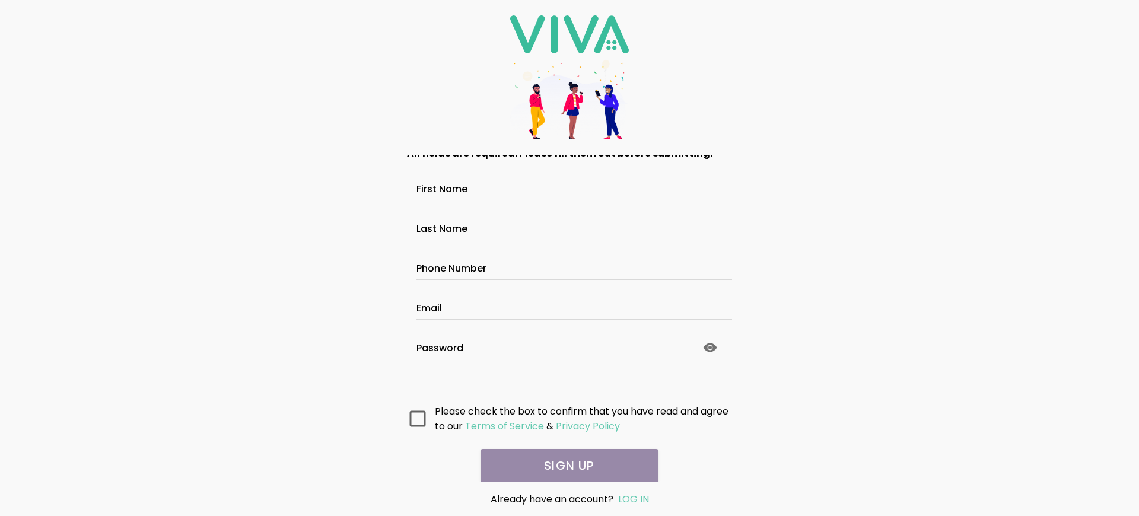
click at [565, 466] on main "All fields are required. Please fill them out before submitting. First Name Las…" at bounding box center [570, 318] width 356 height 327
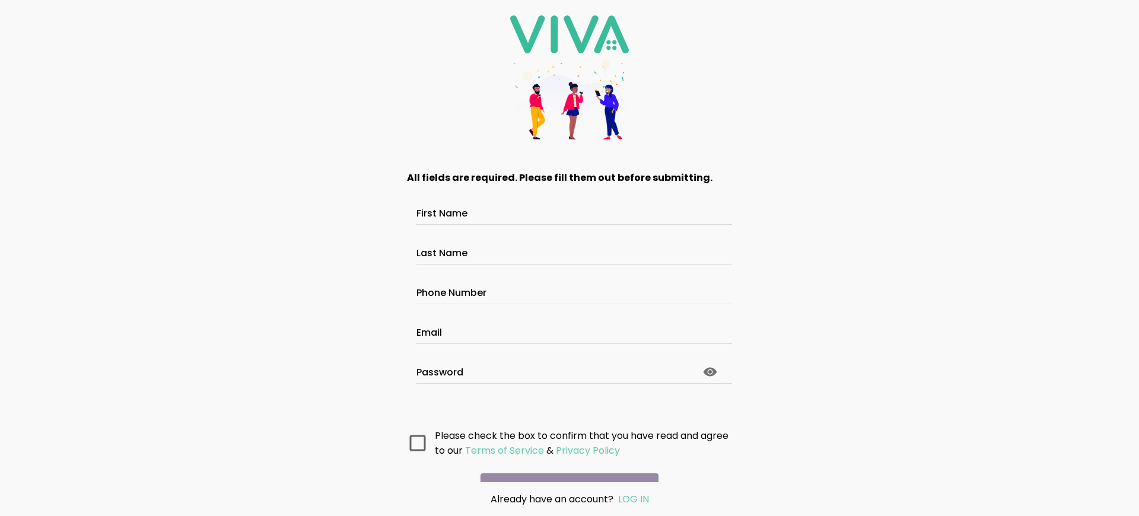
scroll to position [63, 0]
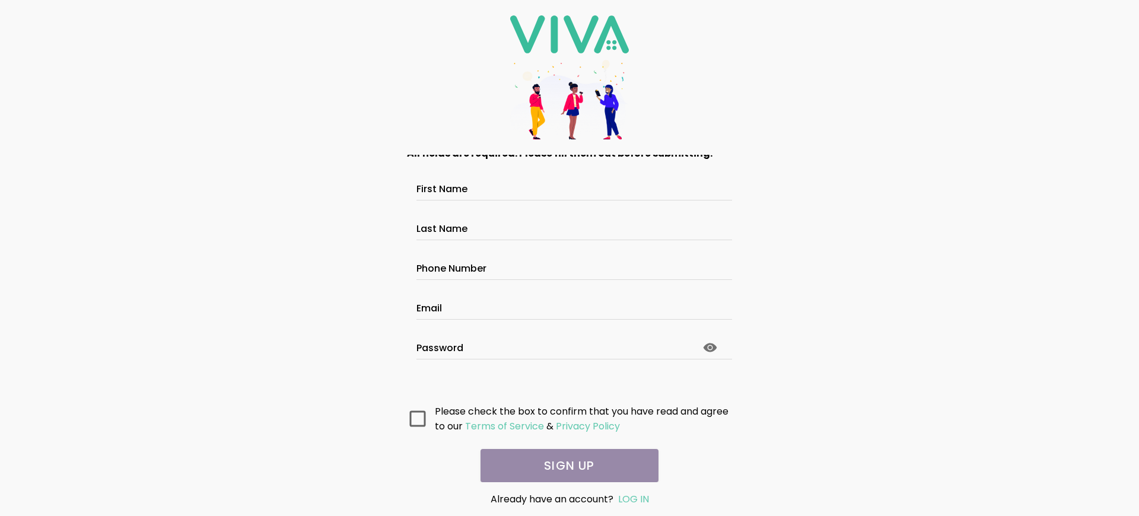
click at [565, 466] on main "All fields are required. Please fill them out before submitting. First Name Las…" at bounding box center [570, 318] width 356 height 327
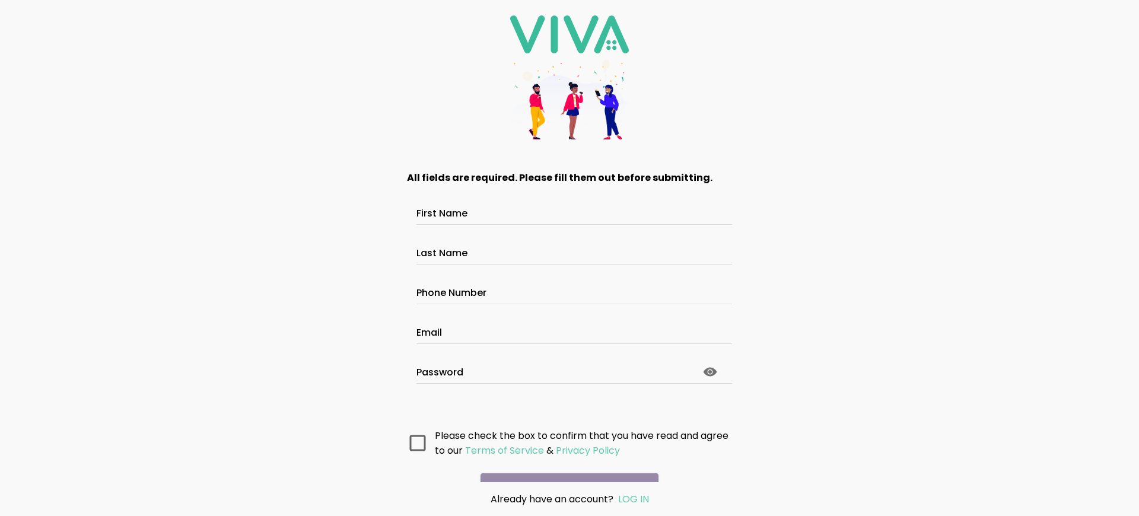
click at [565, 466] on main "All fields are required. Please fill them out before submitting. First Name Las…" at bounding box center [570, 318] width 356 height 327
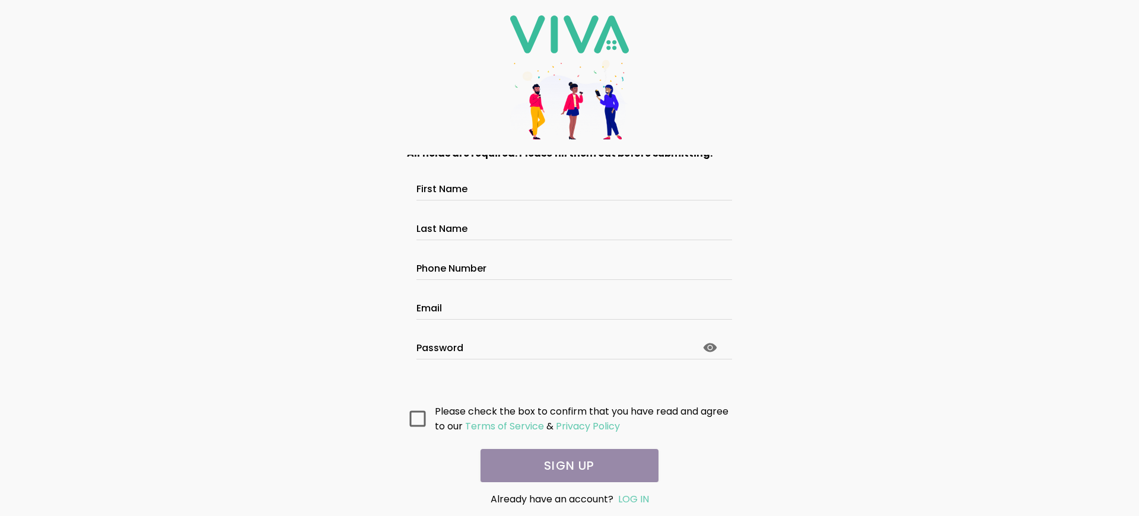
click at [565, 466] on main "All fields are required. Please fill them out before submitting. First Name Las…" at bounding box center [570, 318] width 356 height 327
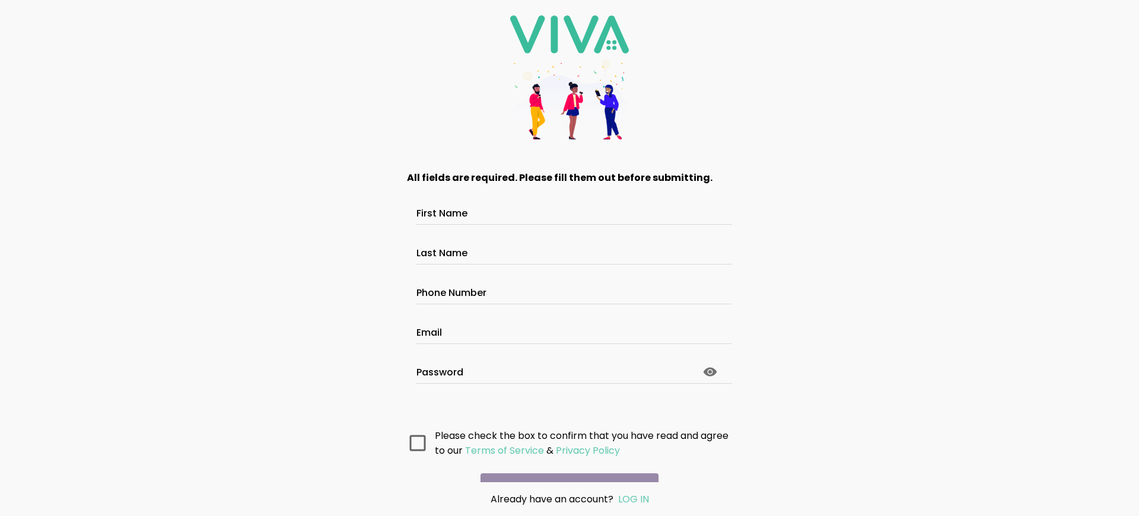
scroll to position [63, 0]
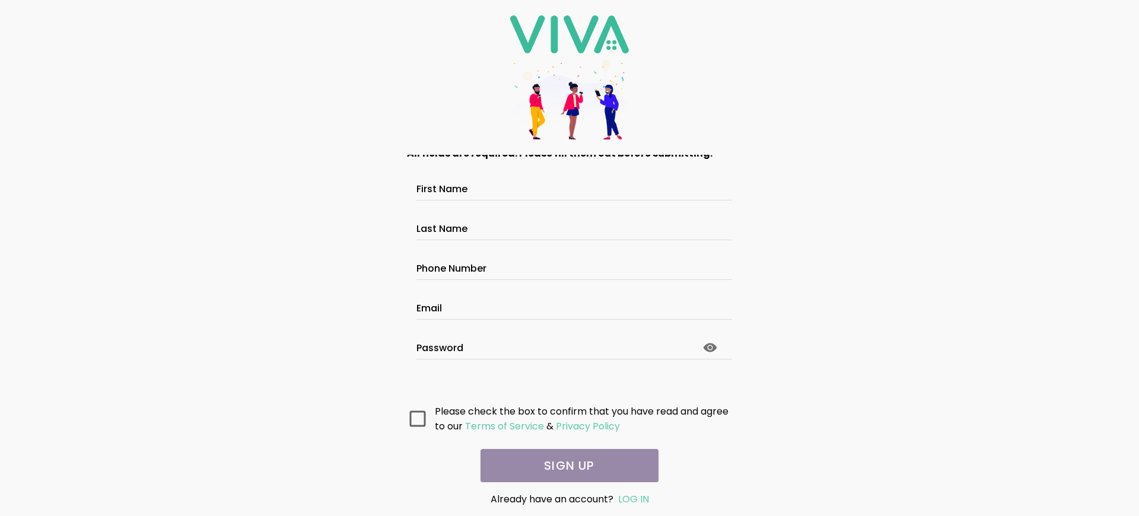
click at [565, 466] on main "All fields are required. Please fill them out before submitting. First Name Las…" at bounding box center [570, 318] width 356 height 327
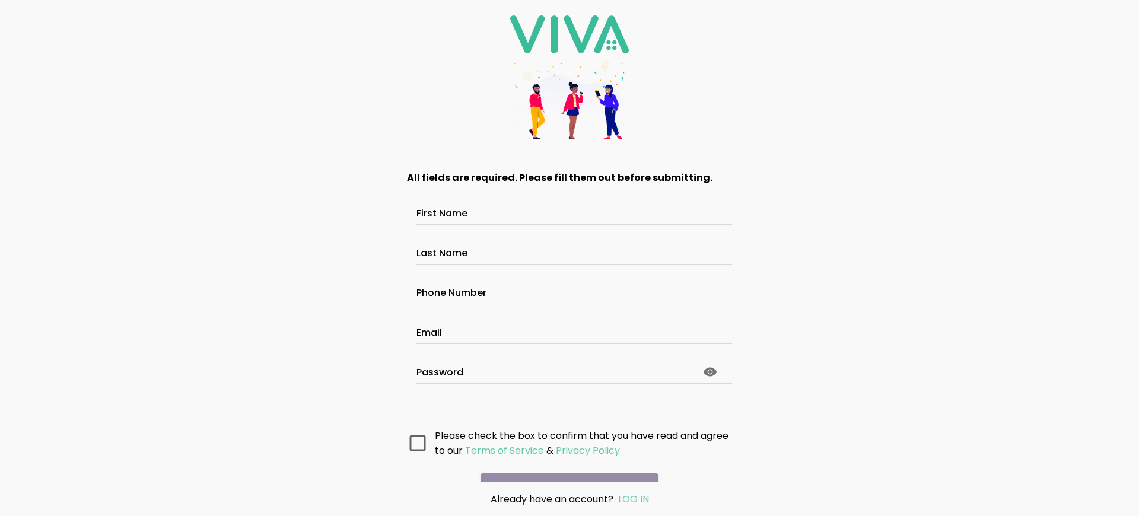
scroll to position [63, 0]
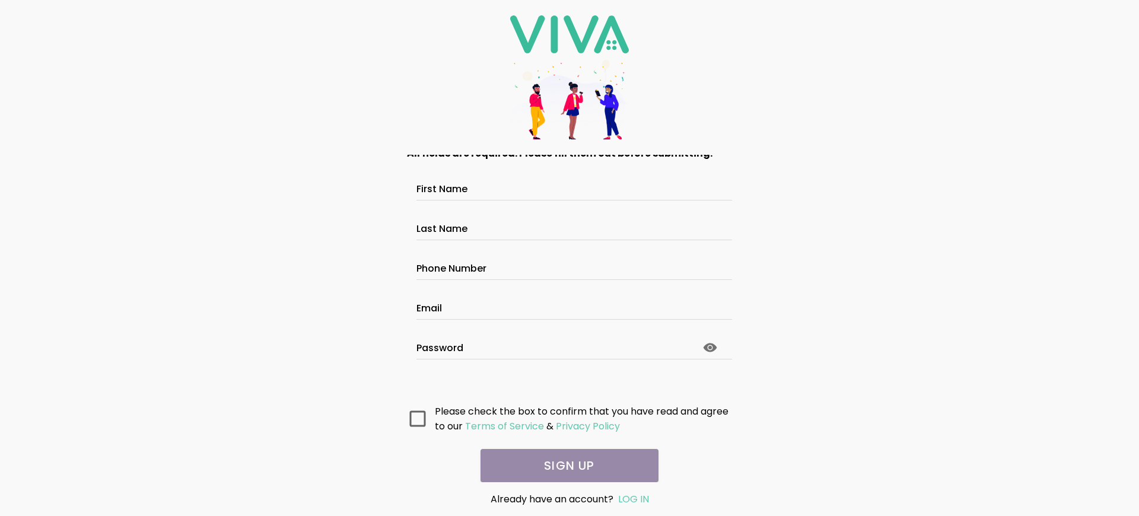
click at [565, 466] on main "All fields are required. Please fill them out before submitting. First Name Las…" at bounding box center [570, 318] width 356 height 327
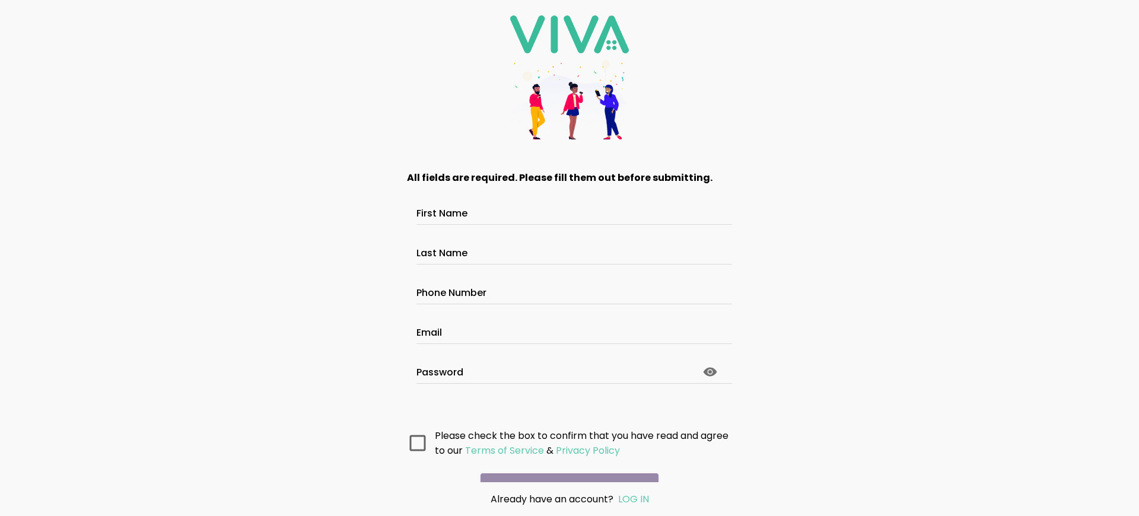
scroll to position [63, 0]
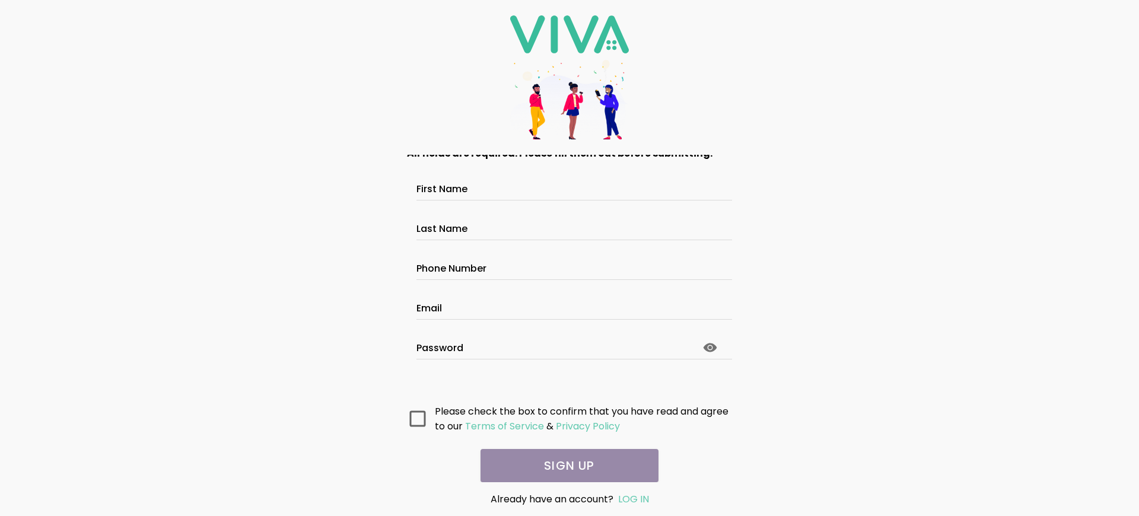
click at [565, 466] on main "All fields are required. Please fill them out before submitting. First Name Las…" at bounding box center [570, 318] width 356 height 327
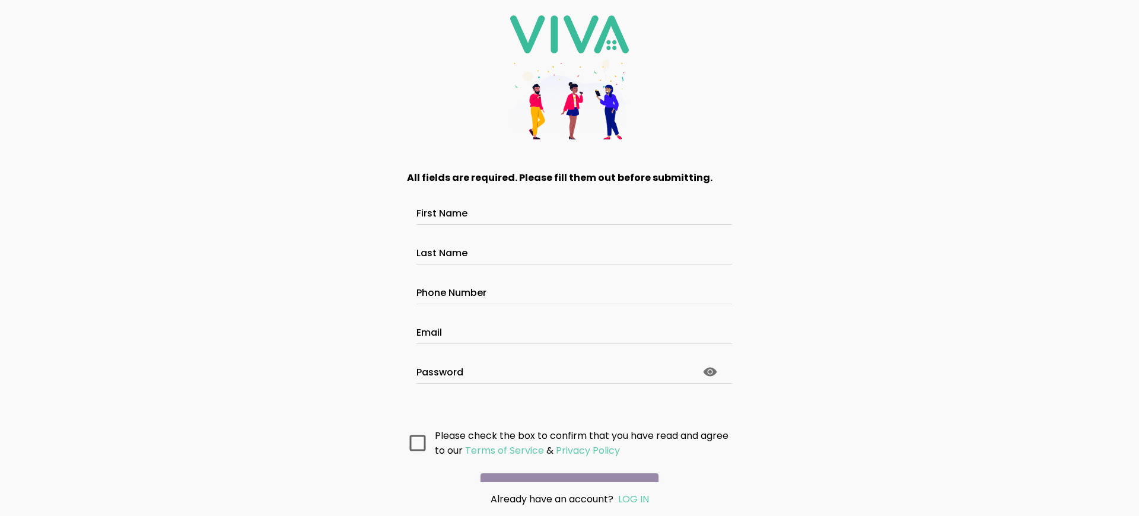
scroll to position [63, 0]
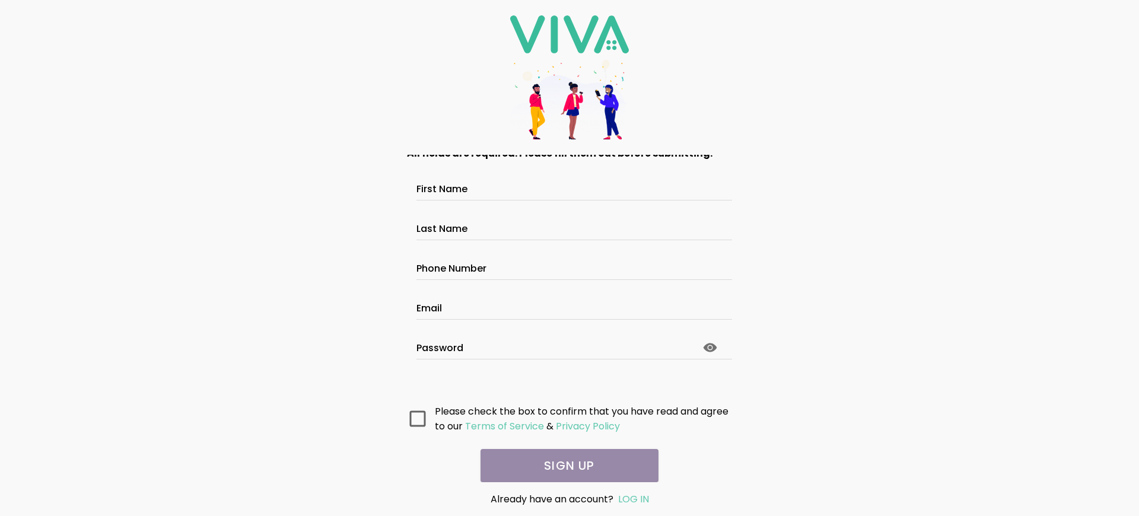
click at [565, 466] on main "All fields are required. Please fill them out before submitting. First Name Las…" at bounding box center [570, 318] width 356 height 327
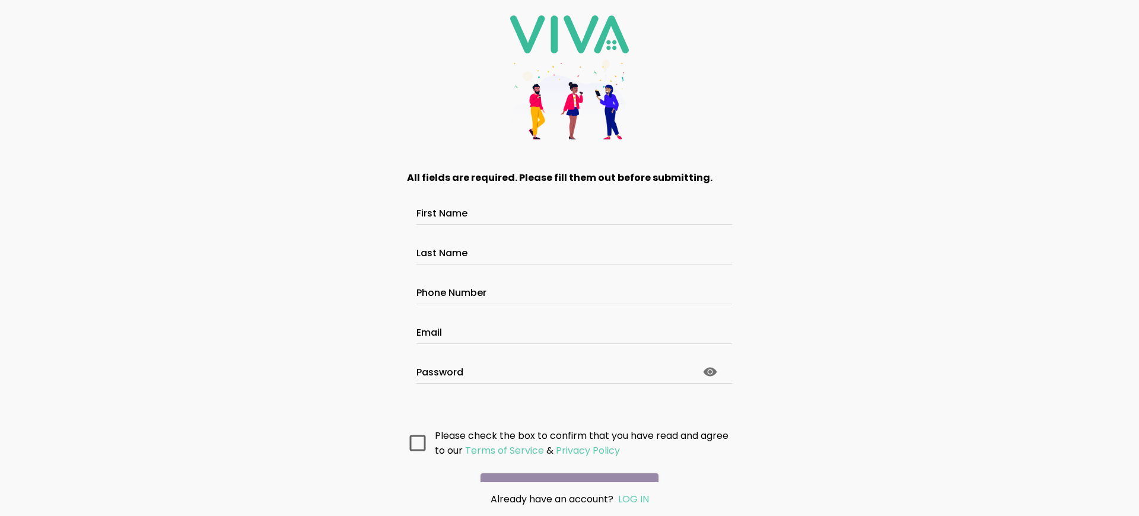
scroll to position [63, 0]
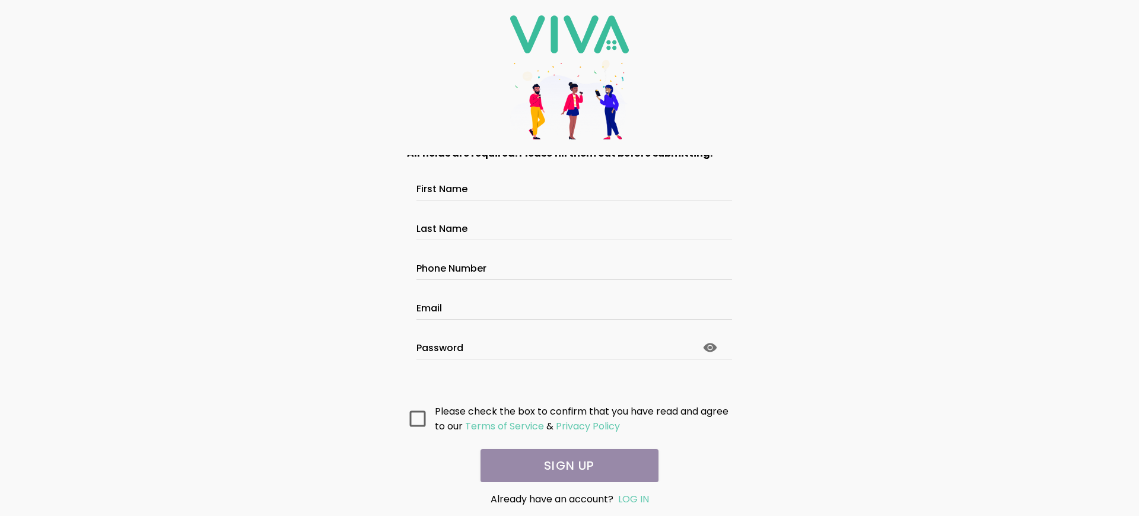
click at [565, 466] on main "All fields are required. Please fill them out before submitting. First Name Las…" at bounding box center [570, 318] width 356 height 327
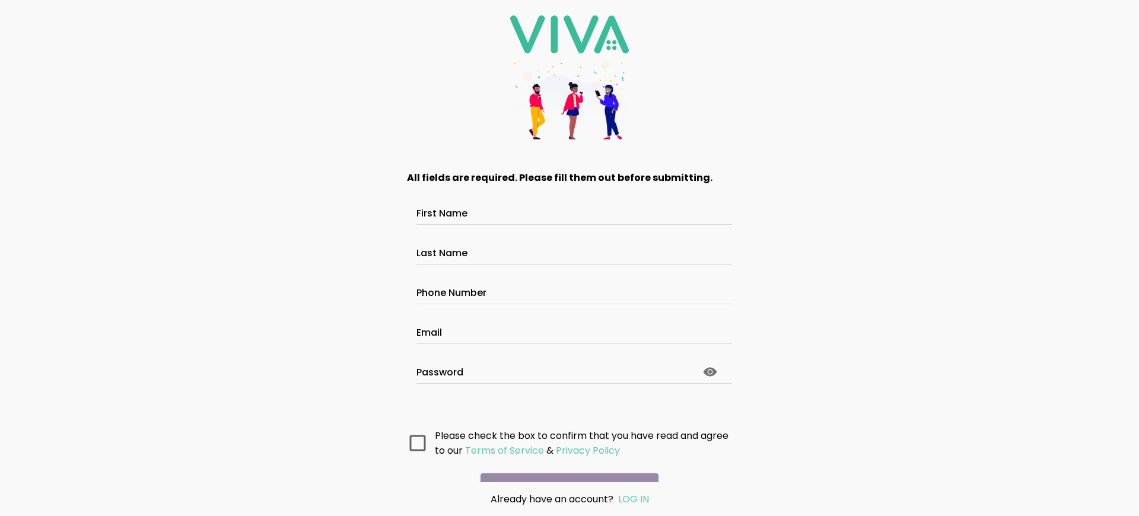
click at [565, 466] on main "All fields are required. Please fill them out before submitting. First Name Las…" at bounding box center [570, 318] width 356 height 327
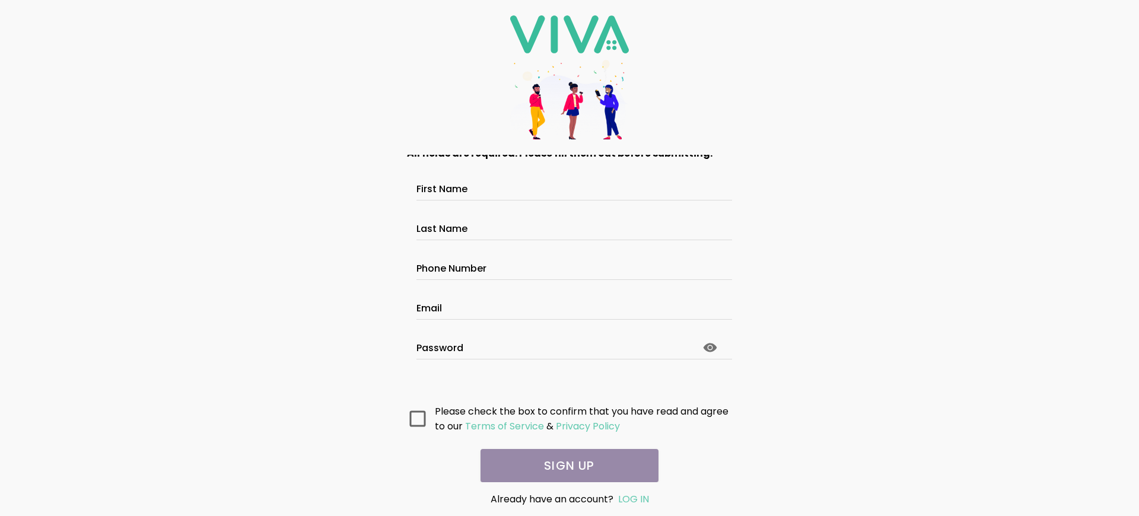
click at [565, 466] on main "All fields are required. Please fill them out before submitting. First Name Las…" at bounding box center [570, 318] width 356 height 327
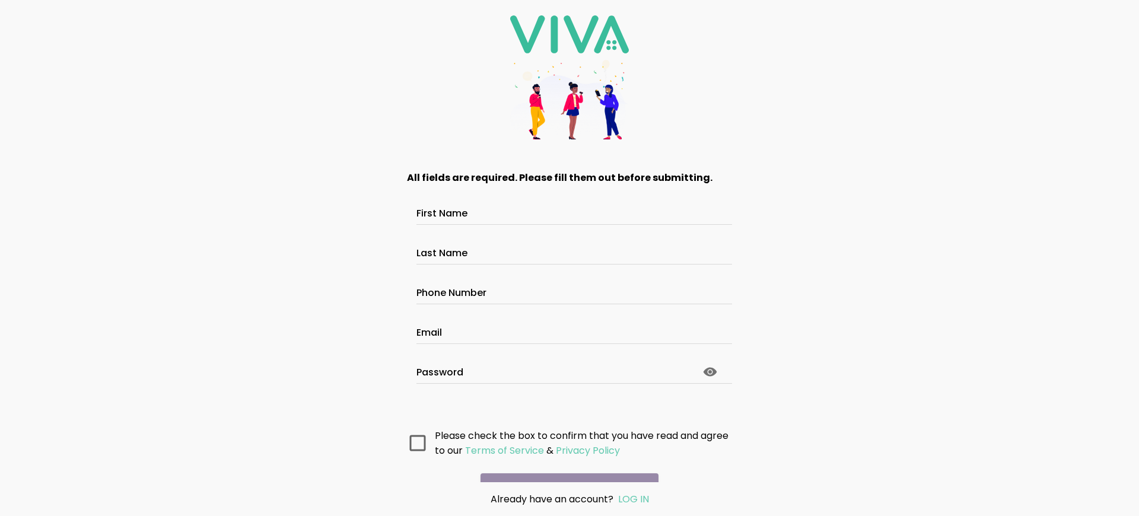
scroll to position [63, 0]
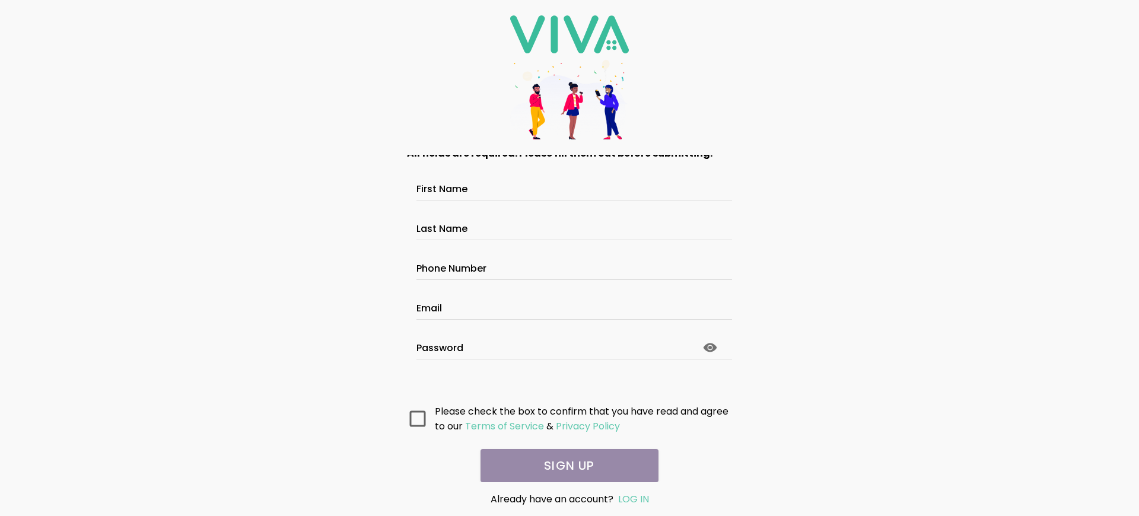
click at [565, 466] on main "All fields are required. Please fill them out before submitting. First Name Las…" at bounding box center [570, 318] width 356 height 327
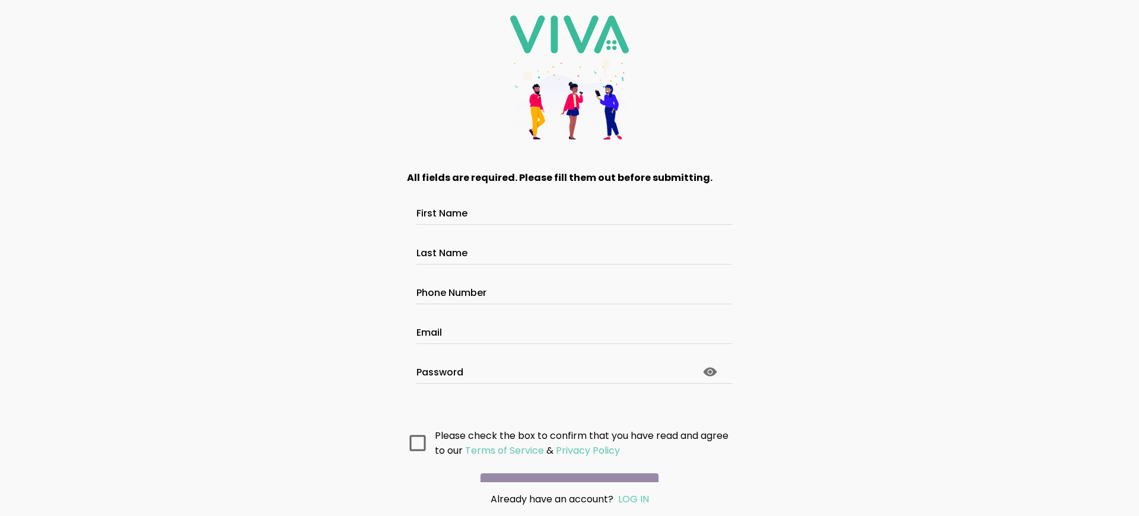
scroll to position [63, 0]
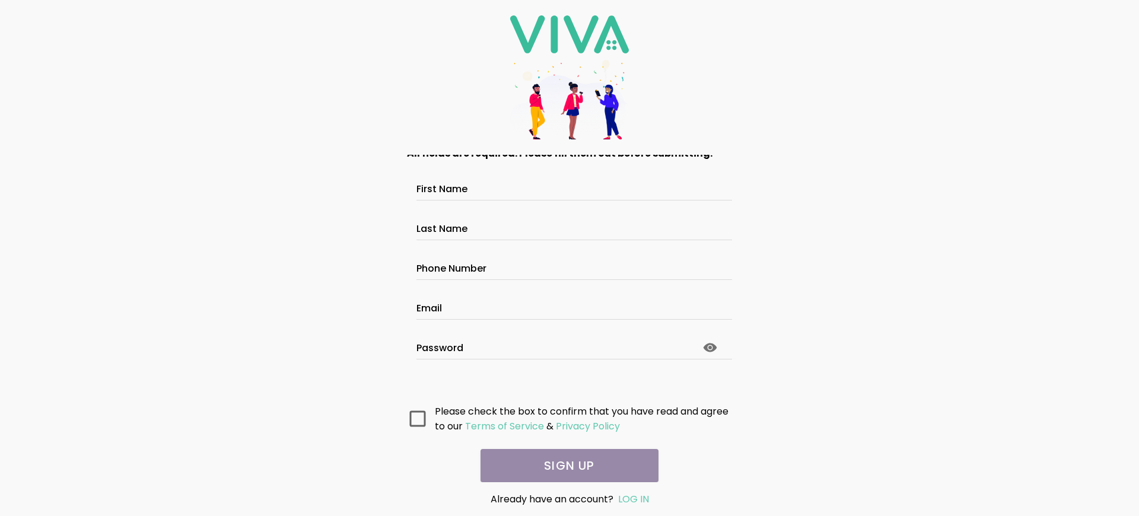
click at [565, 466] on main "All fields are required. Please fill them out before submitting. First Name Las…" at bounding box center [570, 318] width 356 height 327
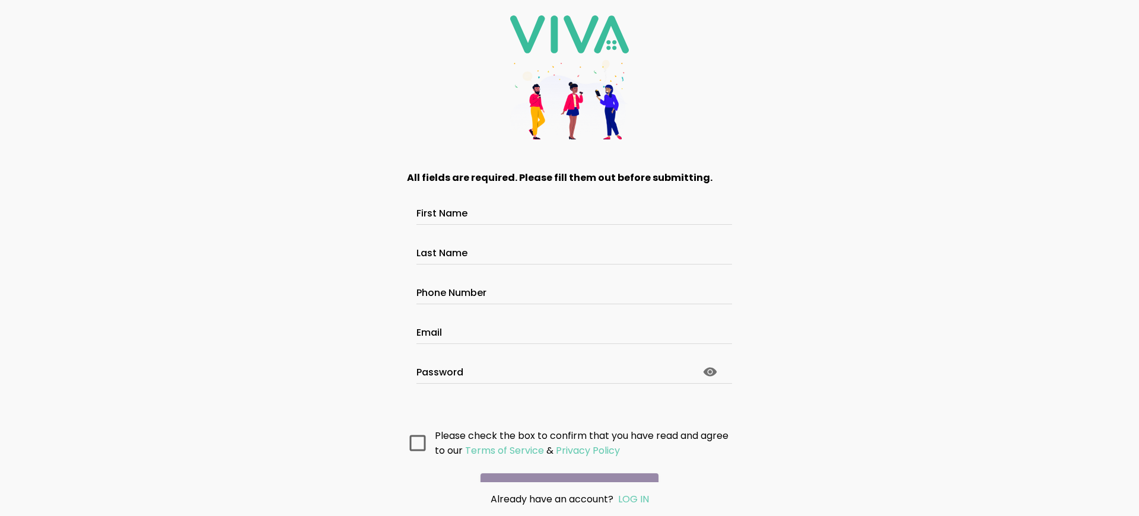
scroll to position [63, 0]
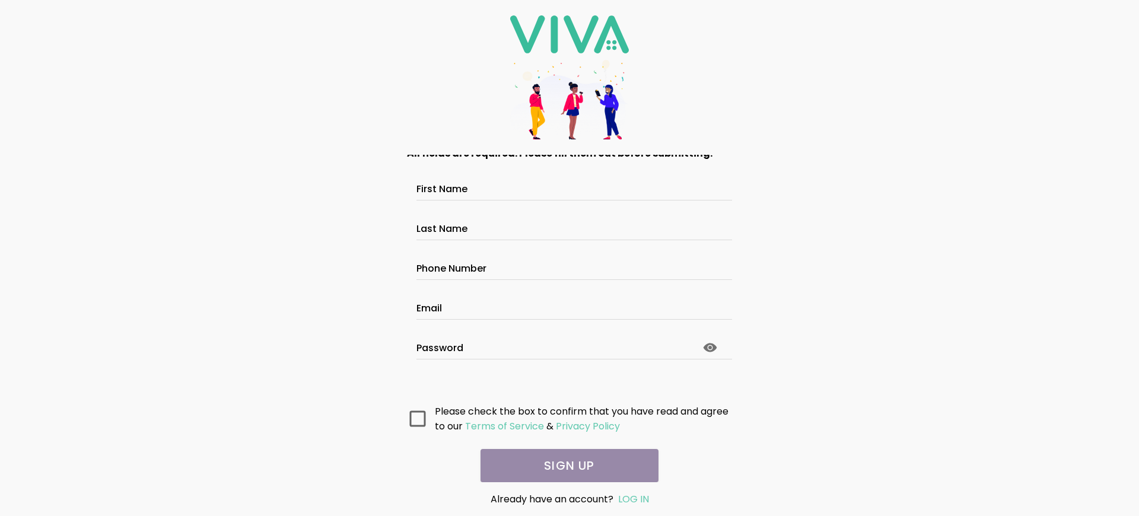
click at [565, 466] on main "All fields are required. Please fill them out before submitting. First Name Las…" at bounding box center [570, 318] width 356 height 327
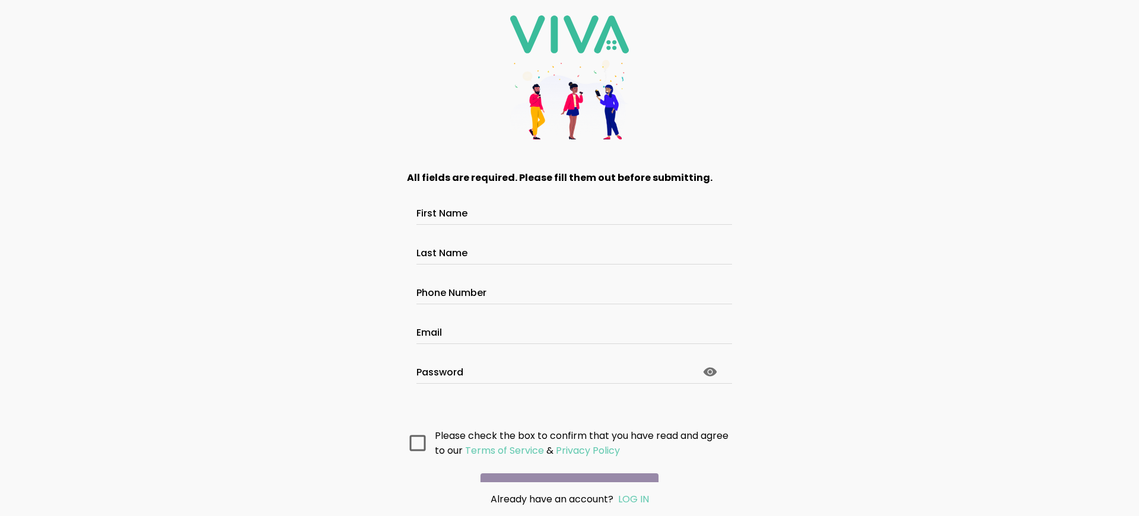
scroll to position [63, 0]
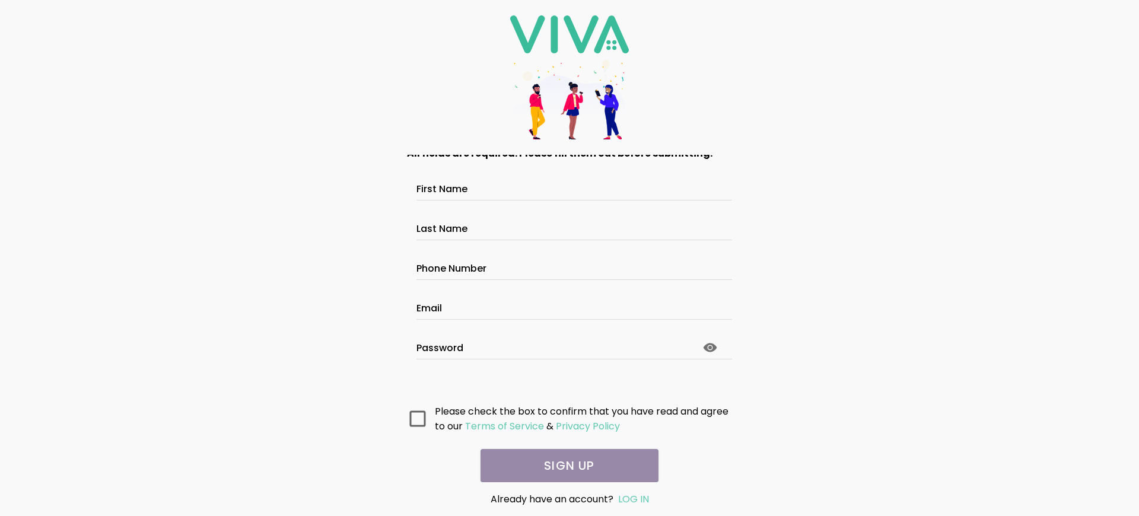
click at [565, 466] on main "All fields are required. Please fill them out before submitting. First Name Las…" at bounding box center [570, 318] width 356 height 327
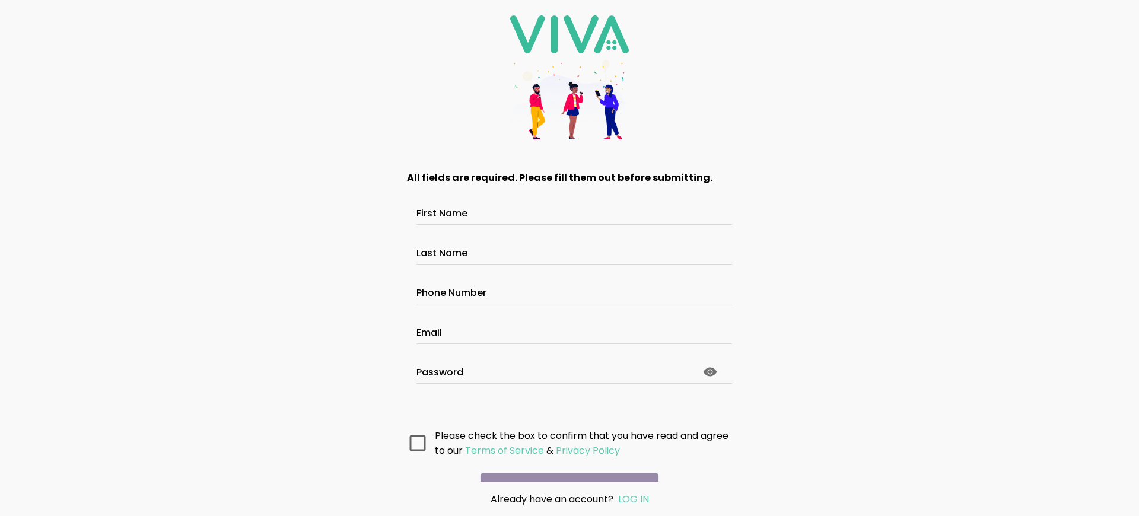
scroll to position [63, 0]
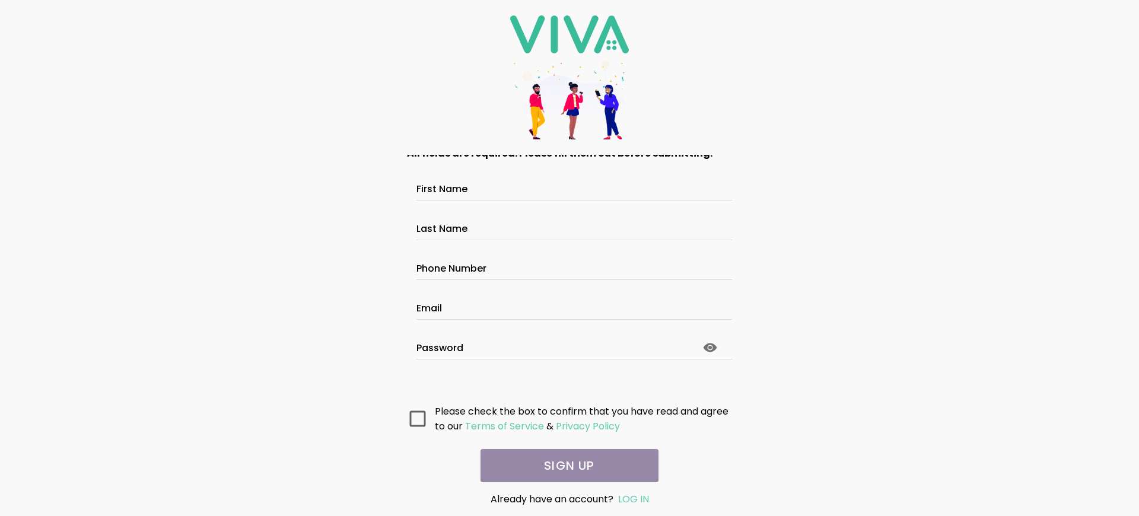
click at [565, 466] on main "All fields are required. Please fill them out before submitting. First Name Las…" at bounding box center [570, 318] width 356 height 327
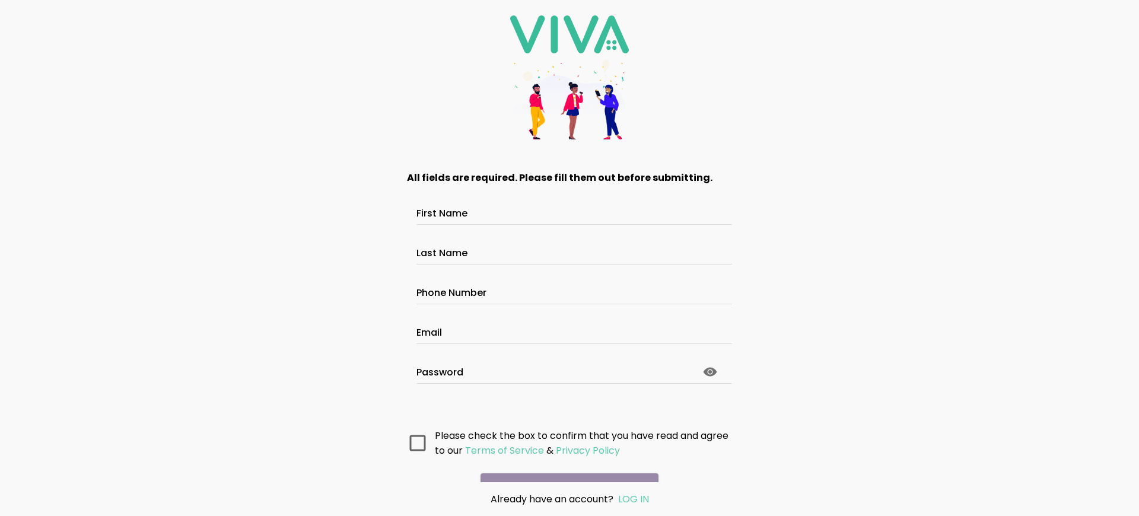
scroll to position [63, 0]
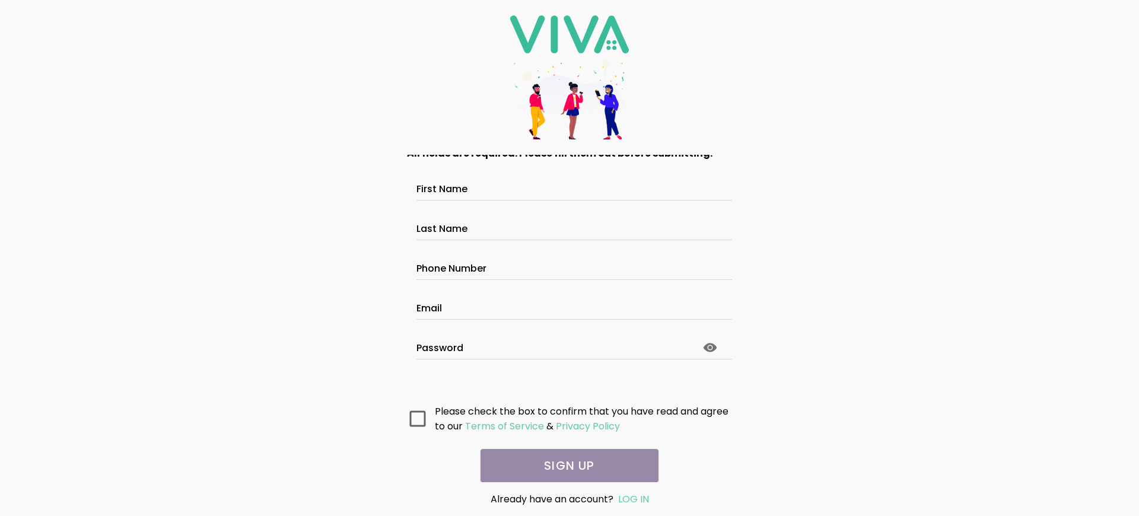
click at [565, 466] on main "All fields are required. Please fill them out before submitting. First Name Las…" at bounding box center [570, 318] width 356 height 327
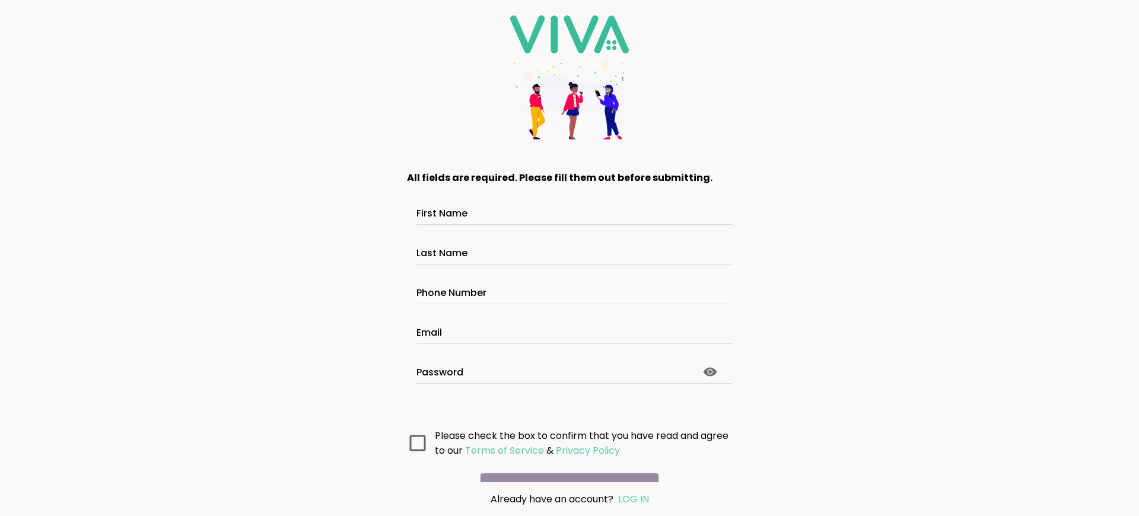
click at [565, 466] on main "All fields are required. Please fill them out before submitting. First Name Las…" at bounding box center [570, 318] width 356 height 327
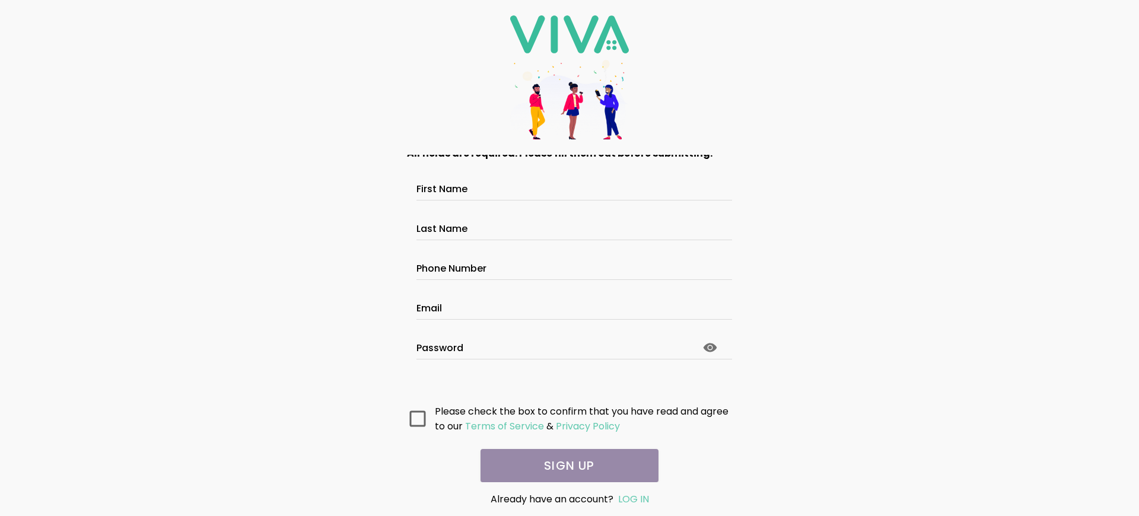
click at [565, 466] on main "All fields are required. Please fill them out before submitting. First Name Las…" at bounding box center [570, 318] width 356 height 327
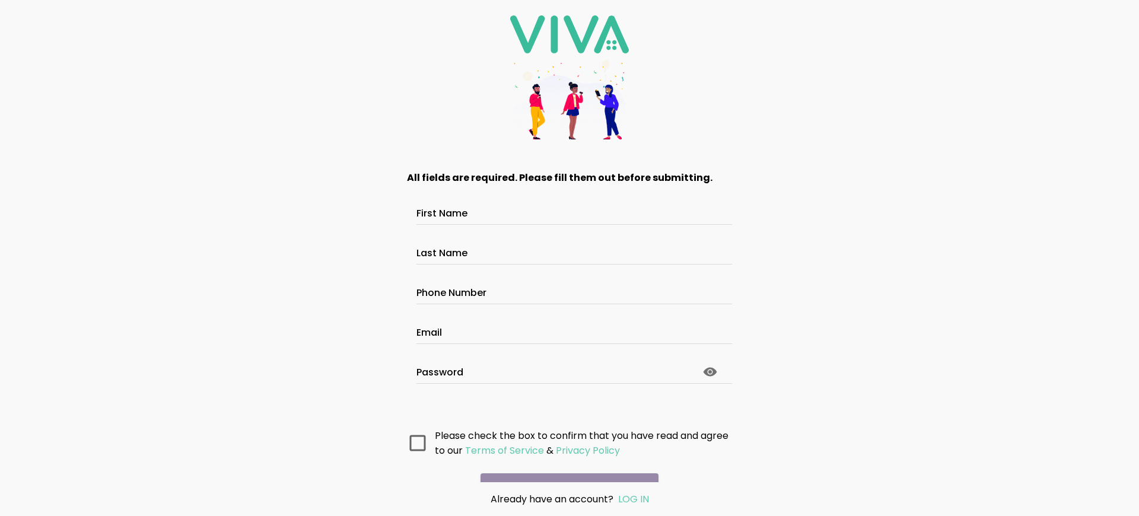
scroll to position [63, 0]
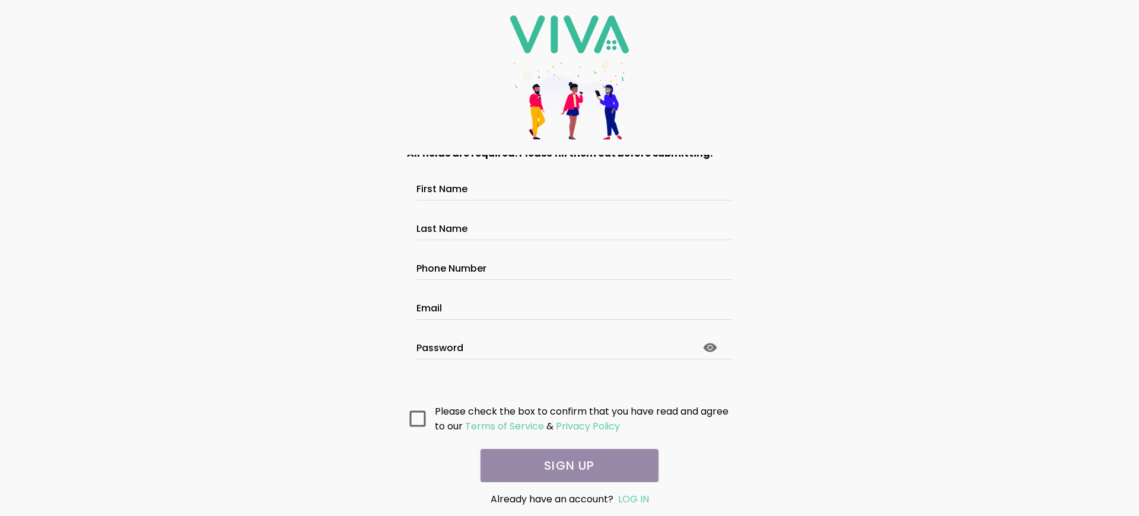
click at [565, 466] on main "All fields are required. Please fill them out before submitting. First Name Las…" at bounding box center [570, 318] width 356 height 327
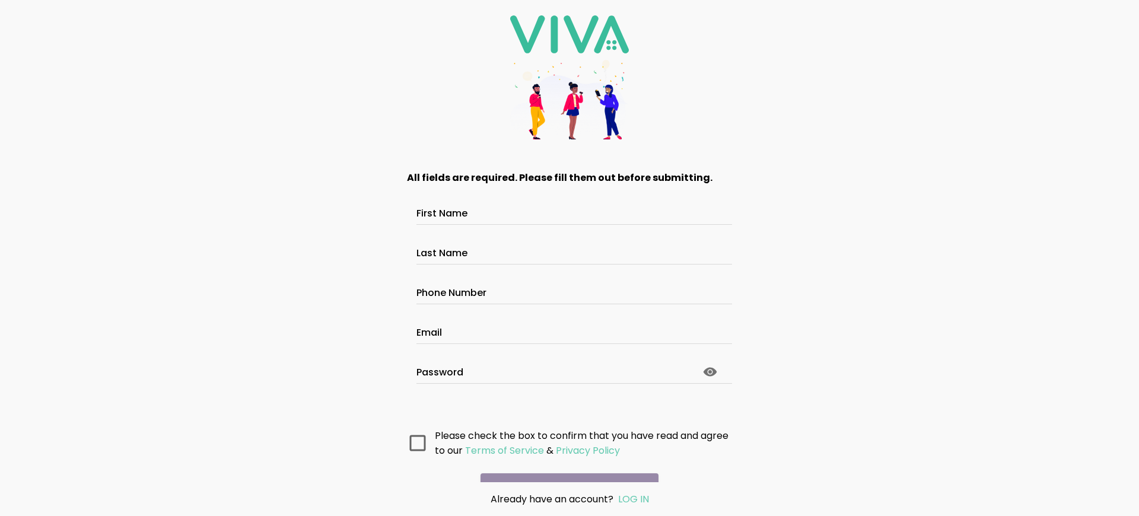
scroll to position [63, 0]
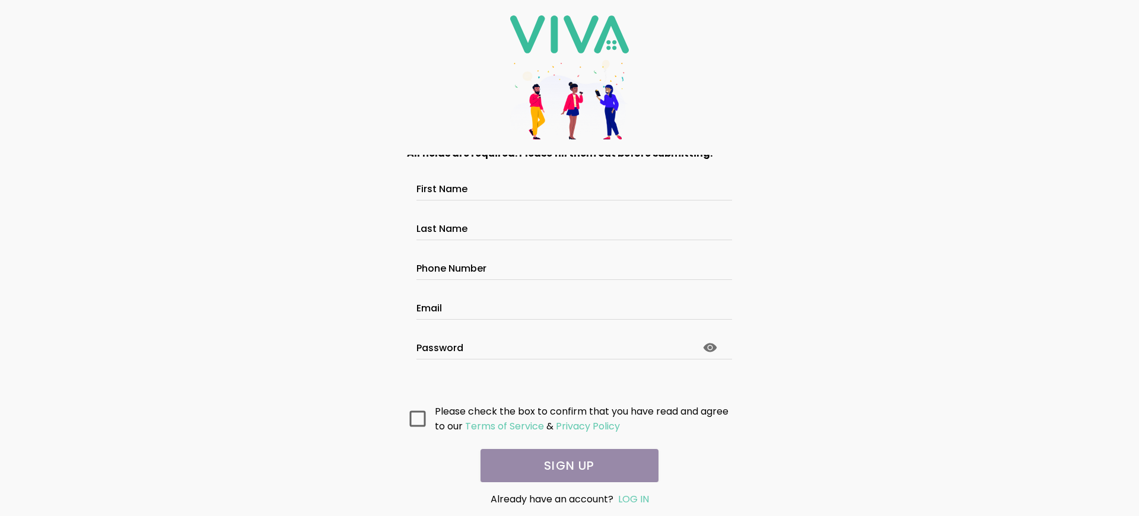
click at [565, 466] on main "All fields are required. Please fill them out before submitting. First Name Las…" at bounding box center [570, 318] width 356 height 327
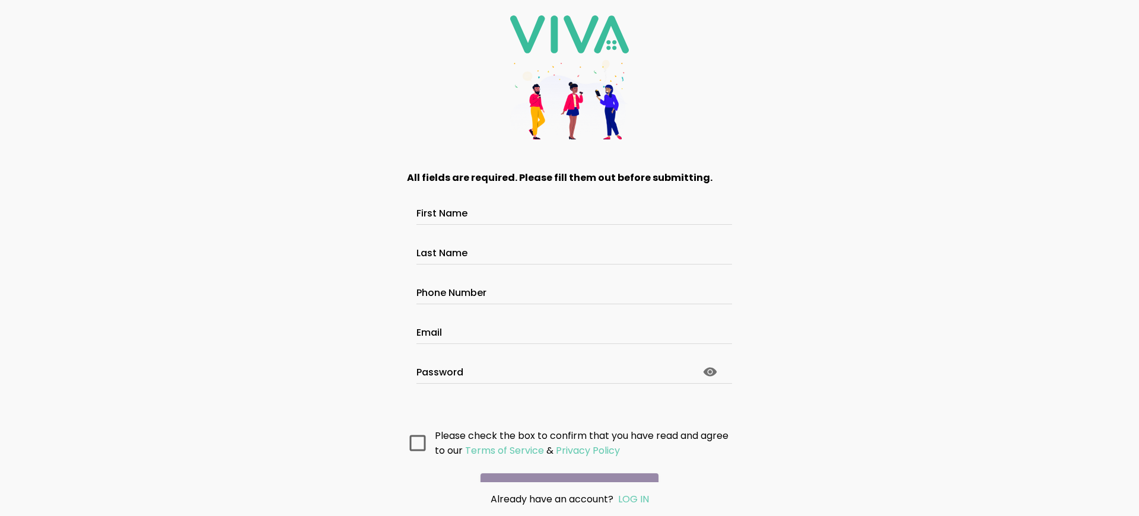
scroll to position [63, 0]
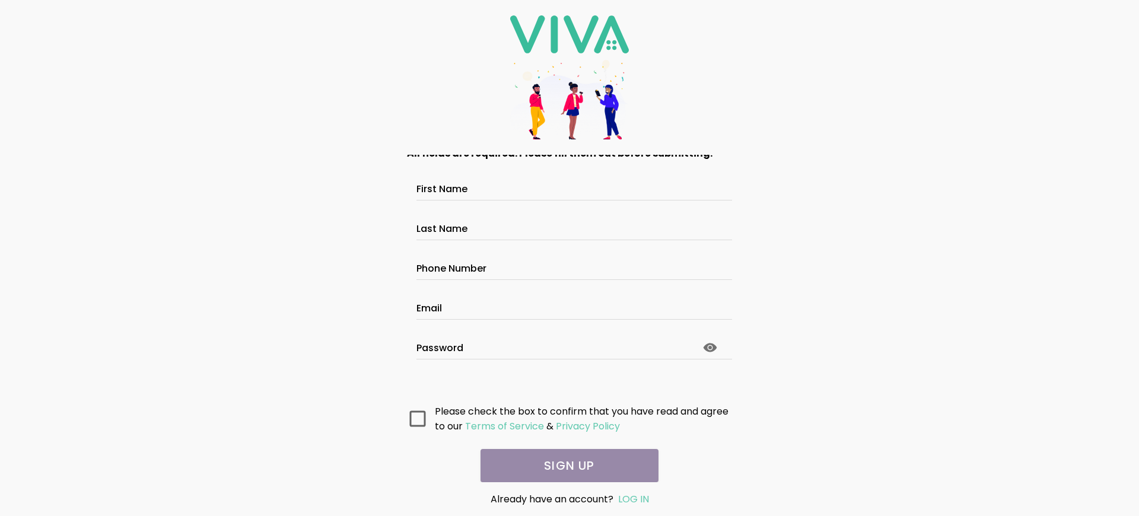
click at [565, 466] on main "All fields are required. Please fill them out before submitting. First Name Las…" at bounding box center [570, 318] width 356 height 327
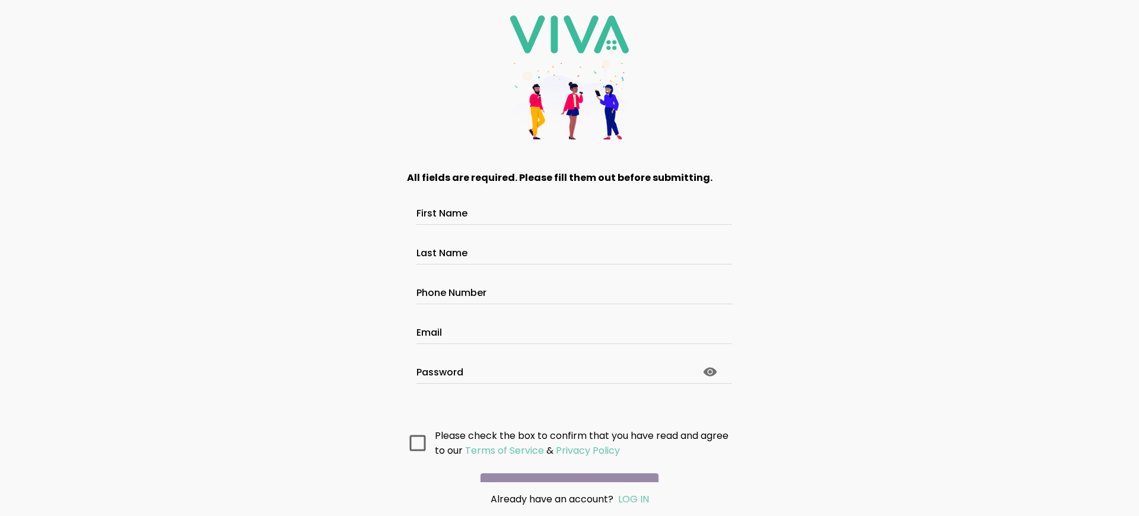
scroll to position [63, 0]
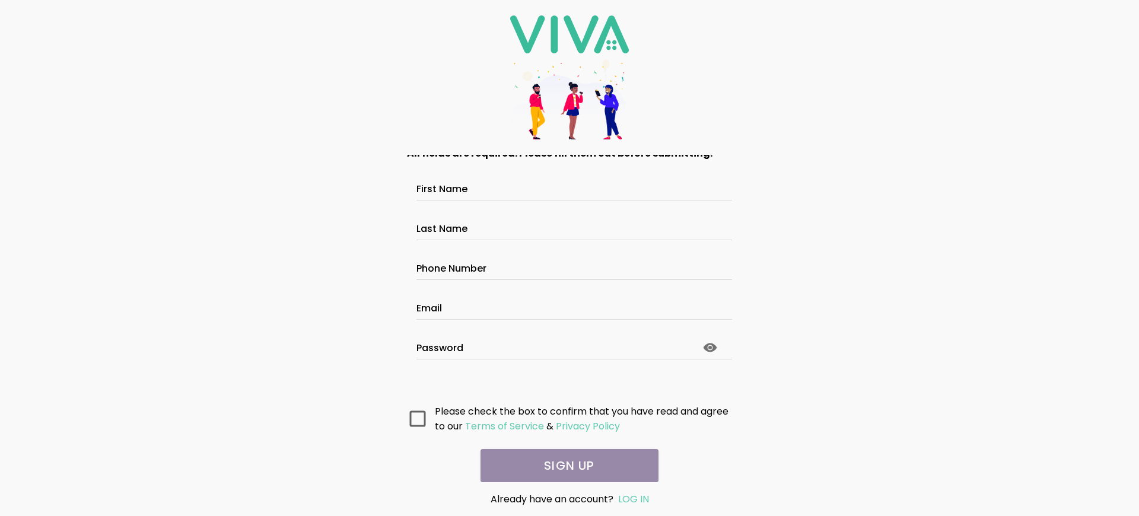
click at [565, 466] on main "All fields are required. Please fill them out before submitting. First Name Las…" at bounding box center [570, 318] width 356 height 327
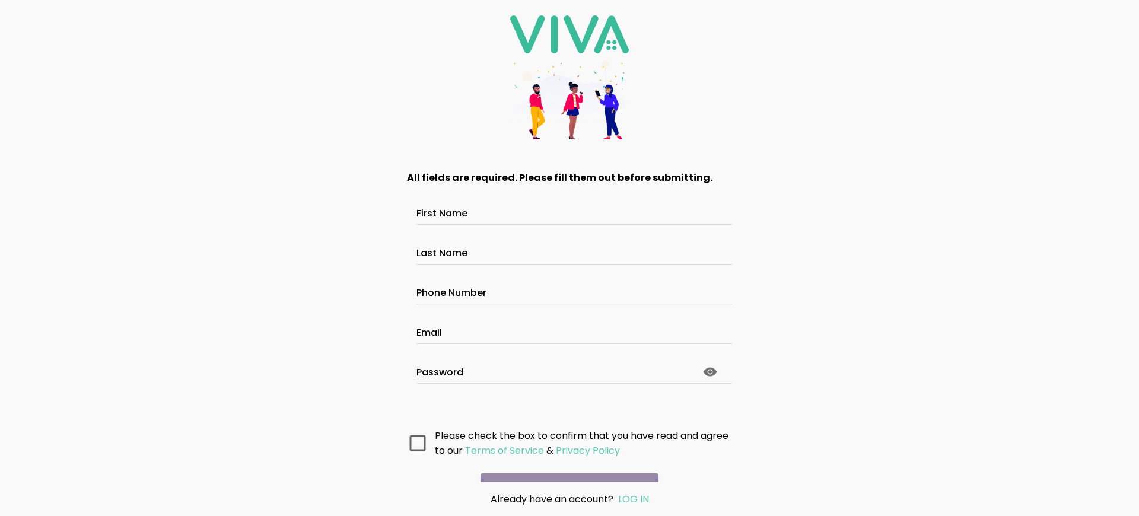
scroll to position [63, 0]
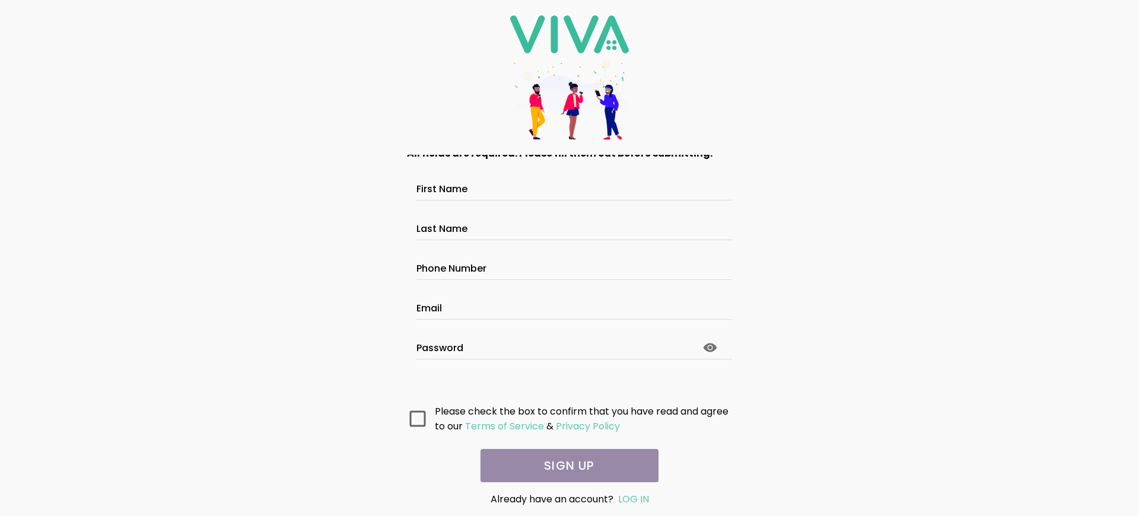
click at [565, 466] on main "All fields are required. Please fill them out before submitting. First Name Las…" at bounding box center [570, 318] width 356 height 327
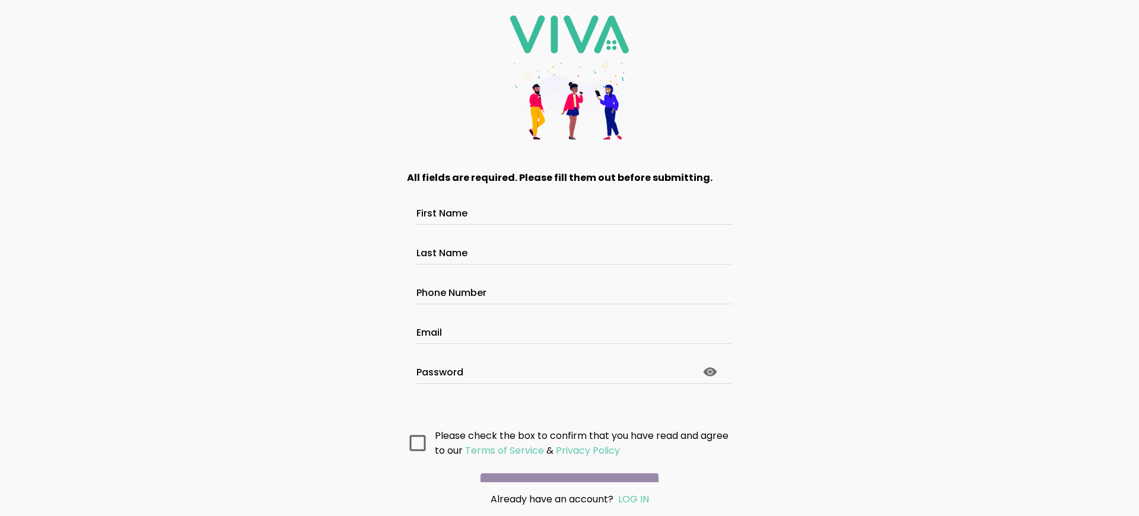
scroll to position [63, 0]
click at [565, 466] on main "All fields are required. Please fill them out before submitting. First Name Las…" at bounding box center [570, 318] width 356 height 327
